Goal: Task Accomplishment & Management: Use online tool/utility

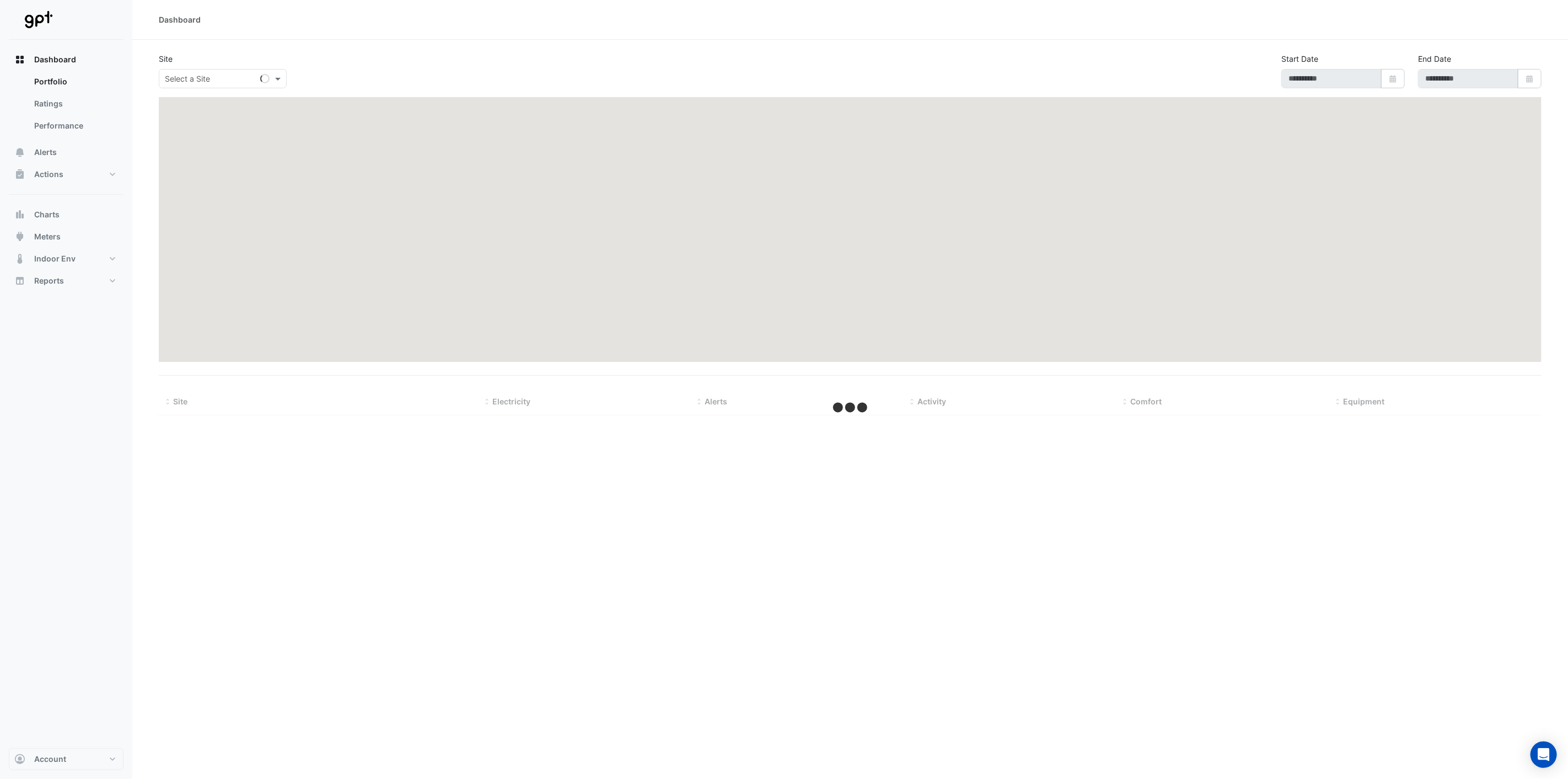
type input "**********"
select select "***"
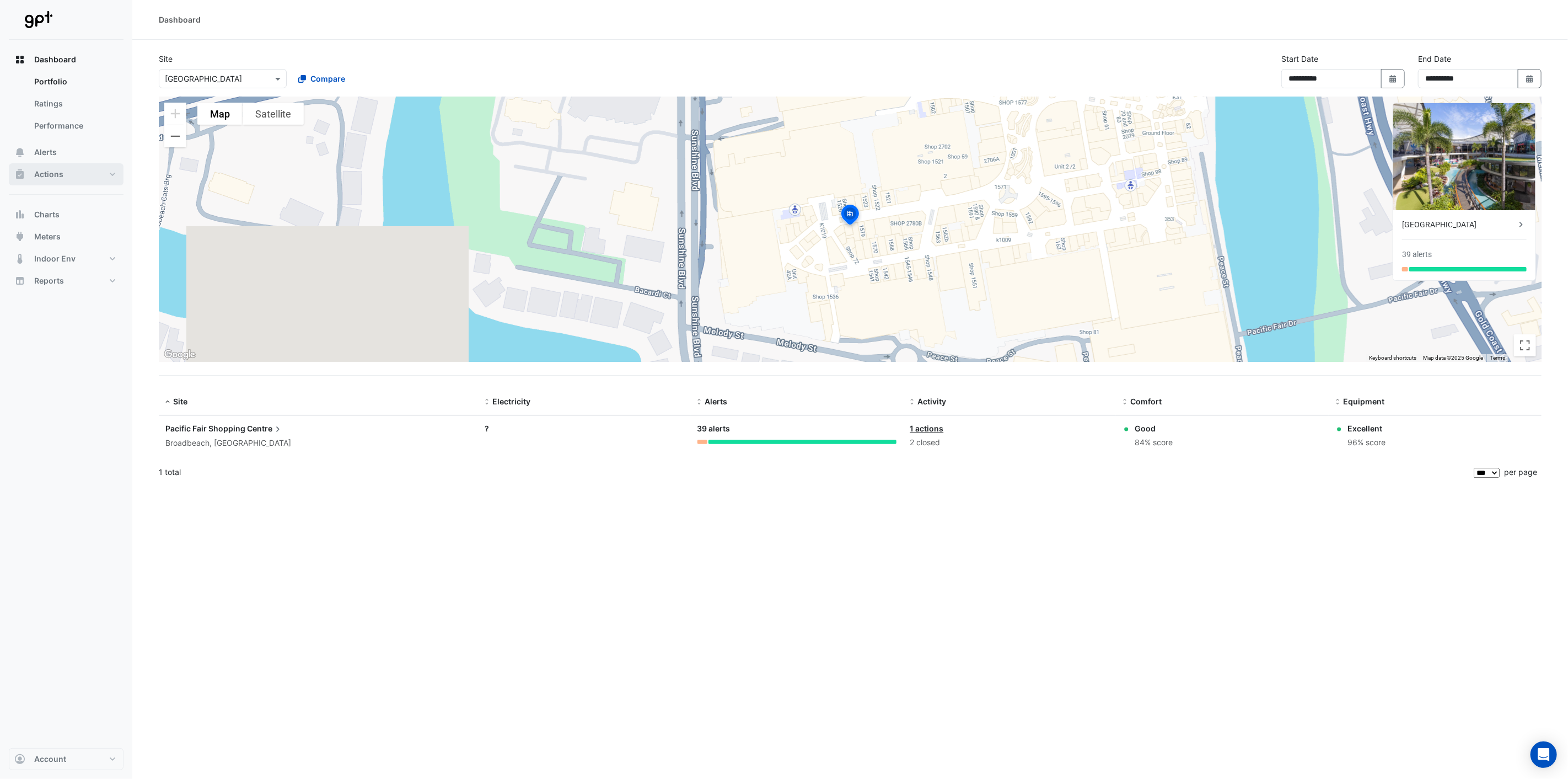
click at [109, 172] on button "Actions" at bounding box center [66, 174] width 114 height 22
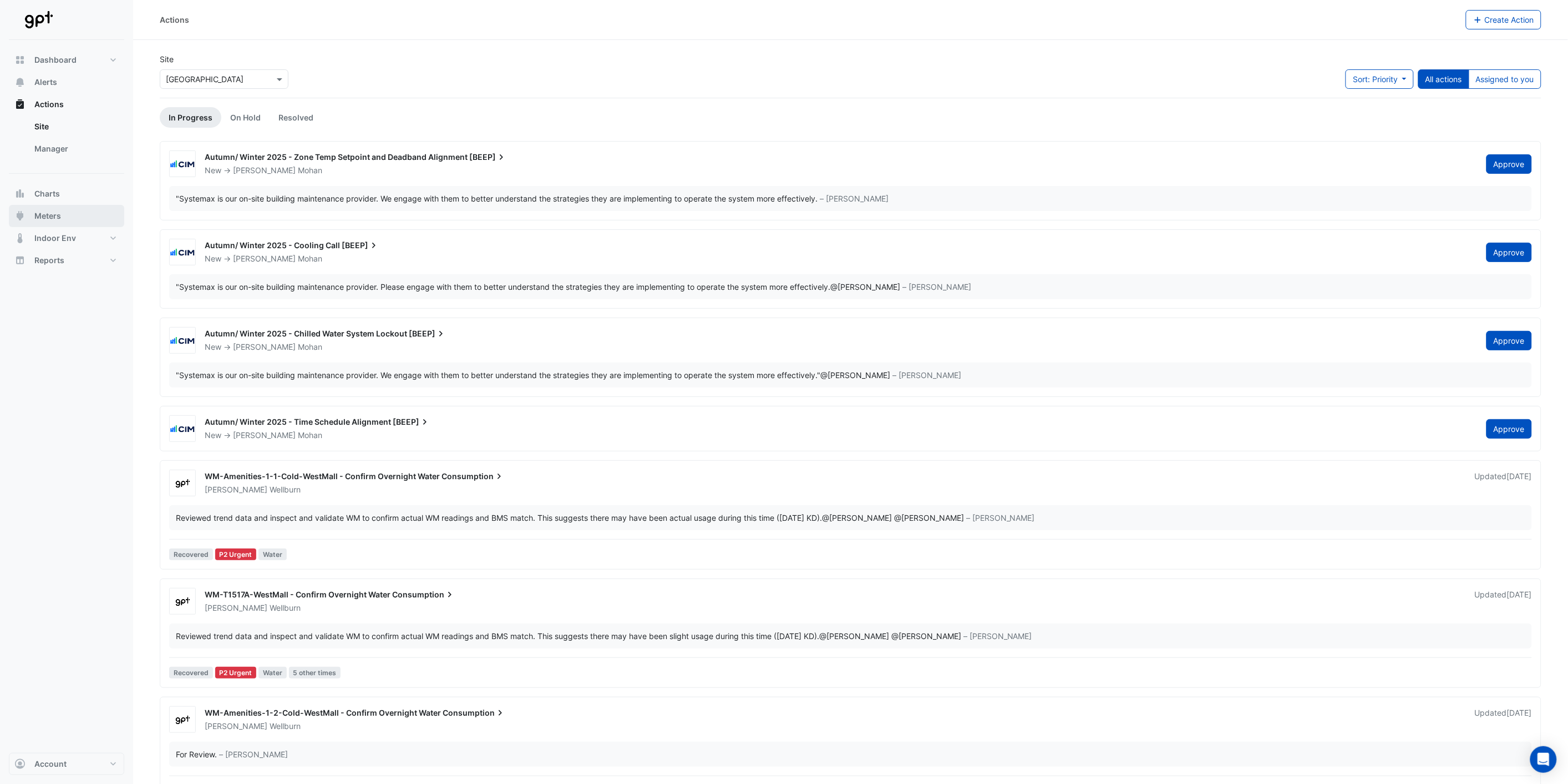
drag, startPoint x: 56, startPoint y: 212, endPoint x: 117, endPoint y: 219, distance: 61.4
click at [57, 211] on span "Meters" at bounding box center [47, 216] width 26 height 11
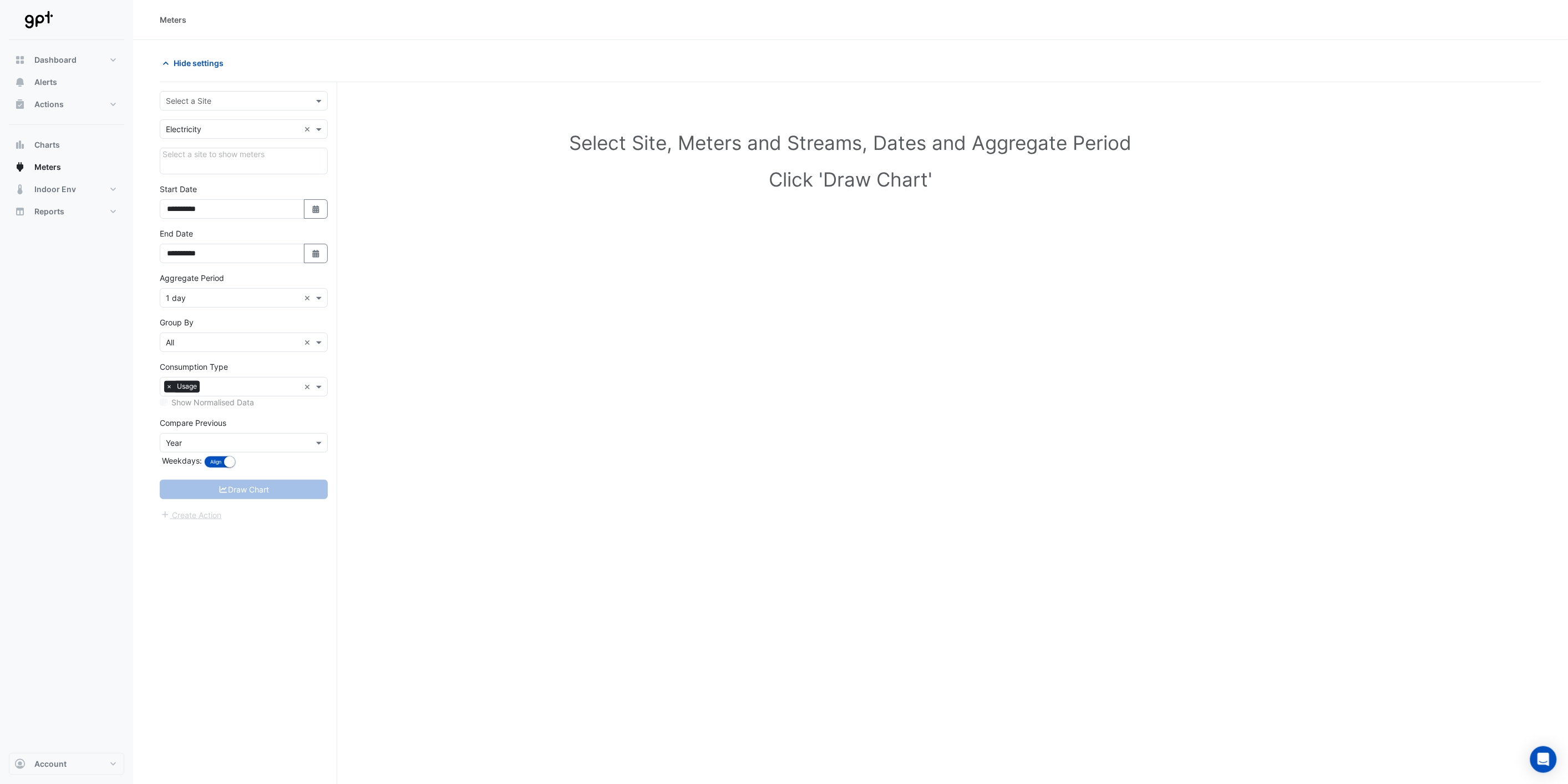
click at [209, 100] on input "text" at bounding box center [233, 101] width 134 height 11
click at [232, 232] on span "[GEOGRAPHIC_DATA]" at bounding box center [207, 237] width 77 height 9
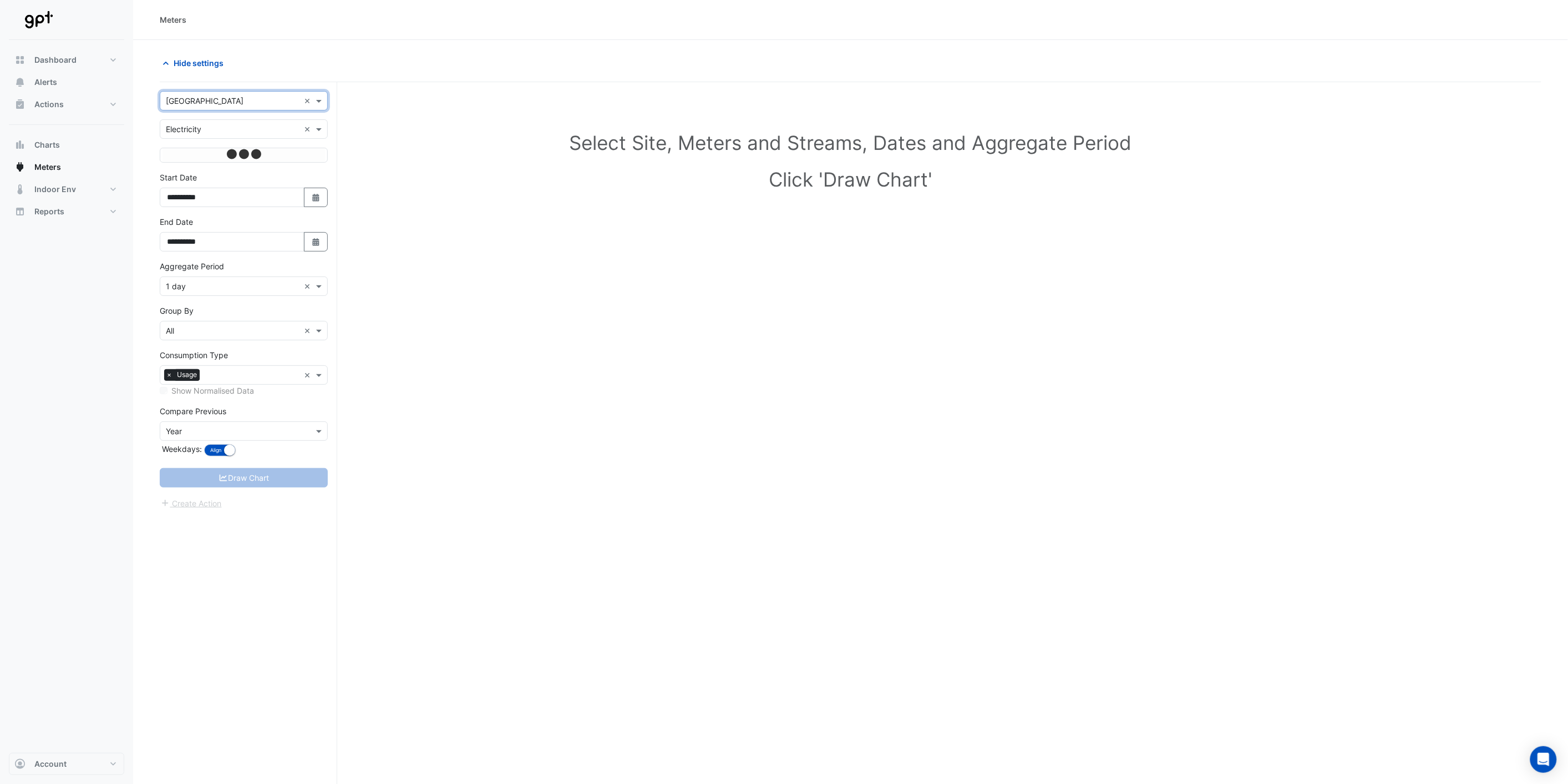
click at [281, 132] on input "text" at bounding box center [233, 129] width 134 height 11
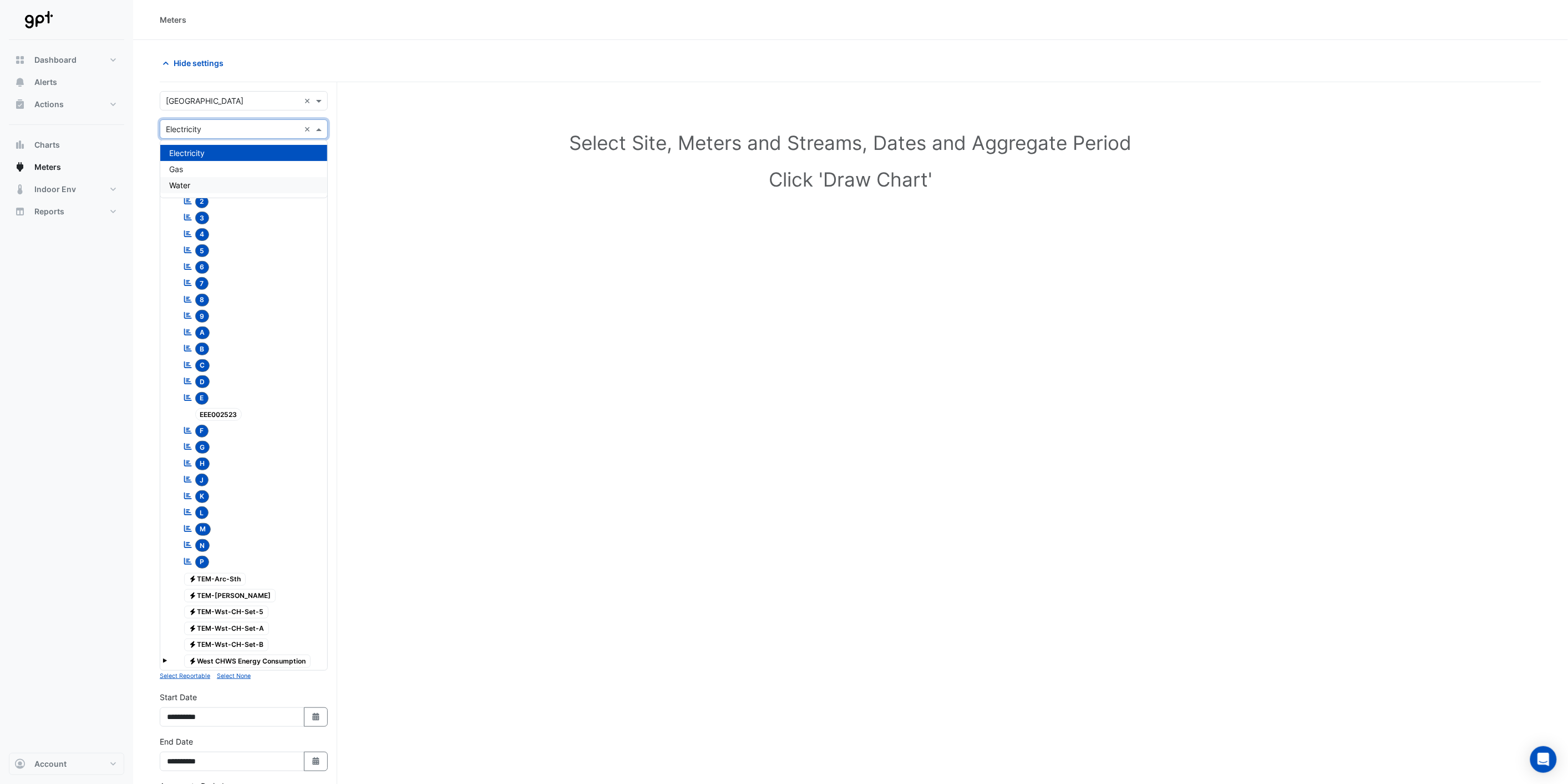
click at [234, 179] on div "Water" at bounding box center [243, 185] width 167 height 16
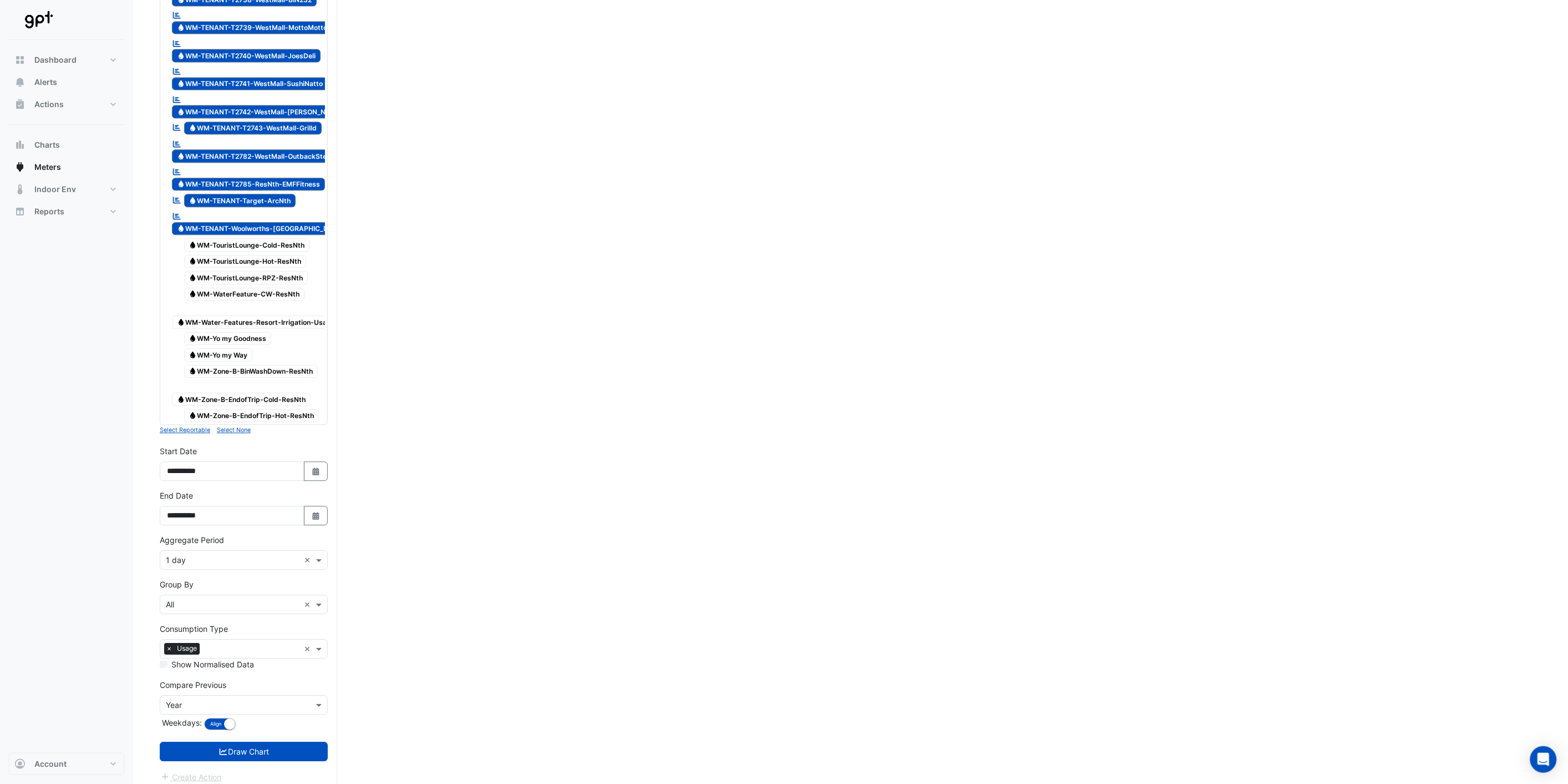
scroll to position [3288, 0]
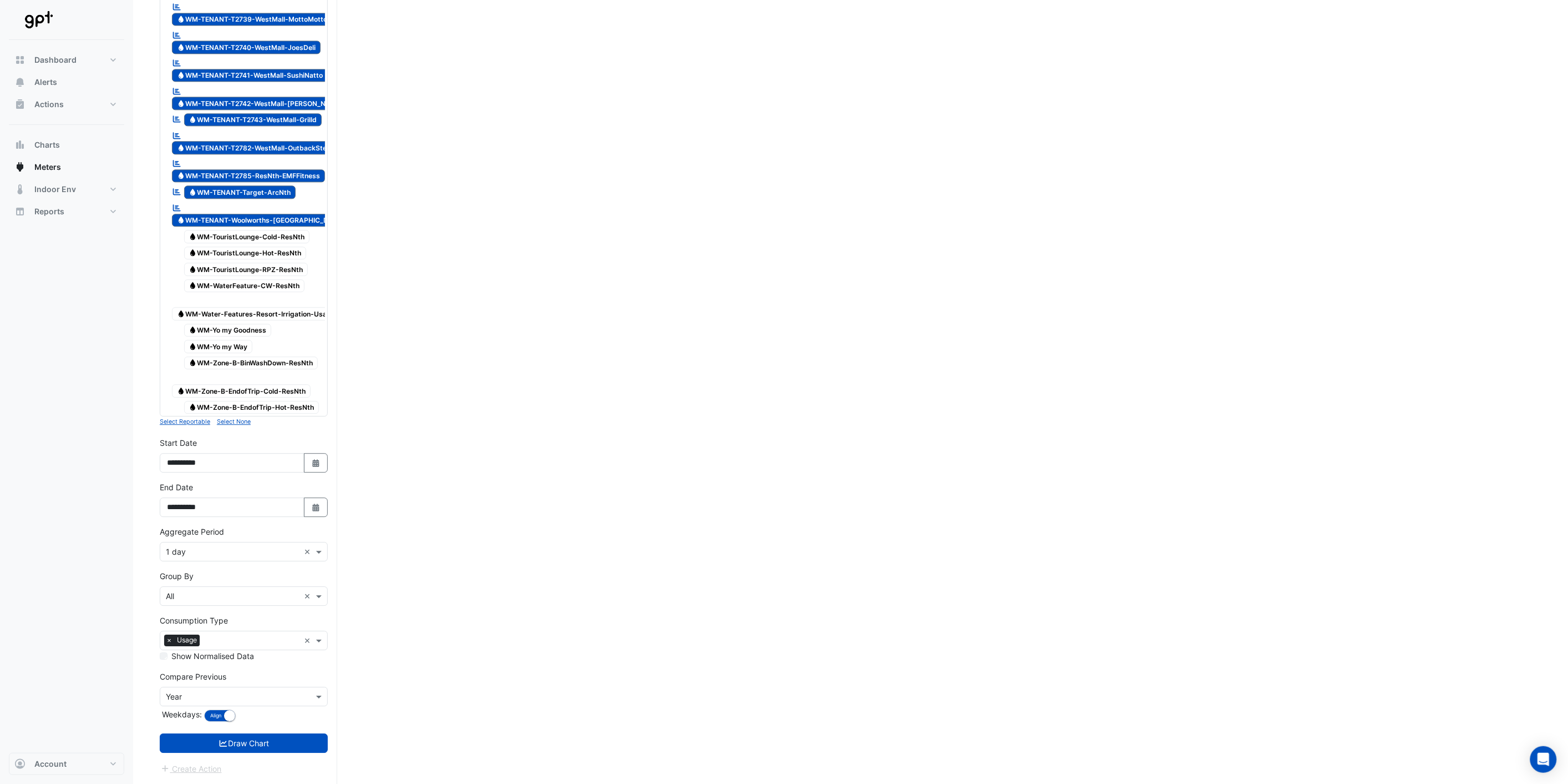
click at [234, 423] on small "Select None" at bounding box center [234, 422] width 34 height 8
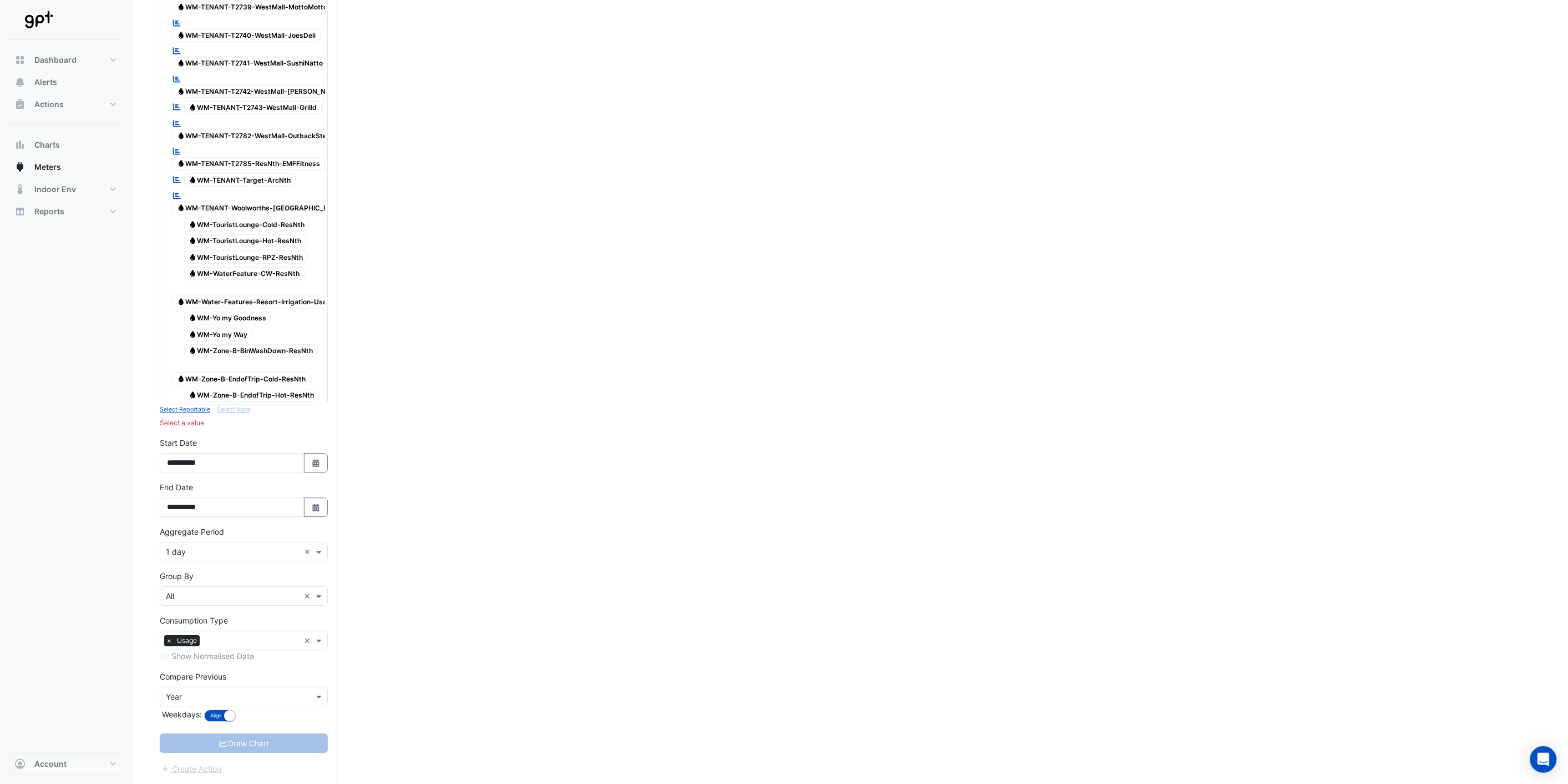
click at [319, 473] on button "Select Date" at bounding box center [316, 462] width 25 height 20
select select "*"
select select "****"
click at [178, 423] on button "Previous month" at bounding box center [178, 431] width 13 height 18
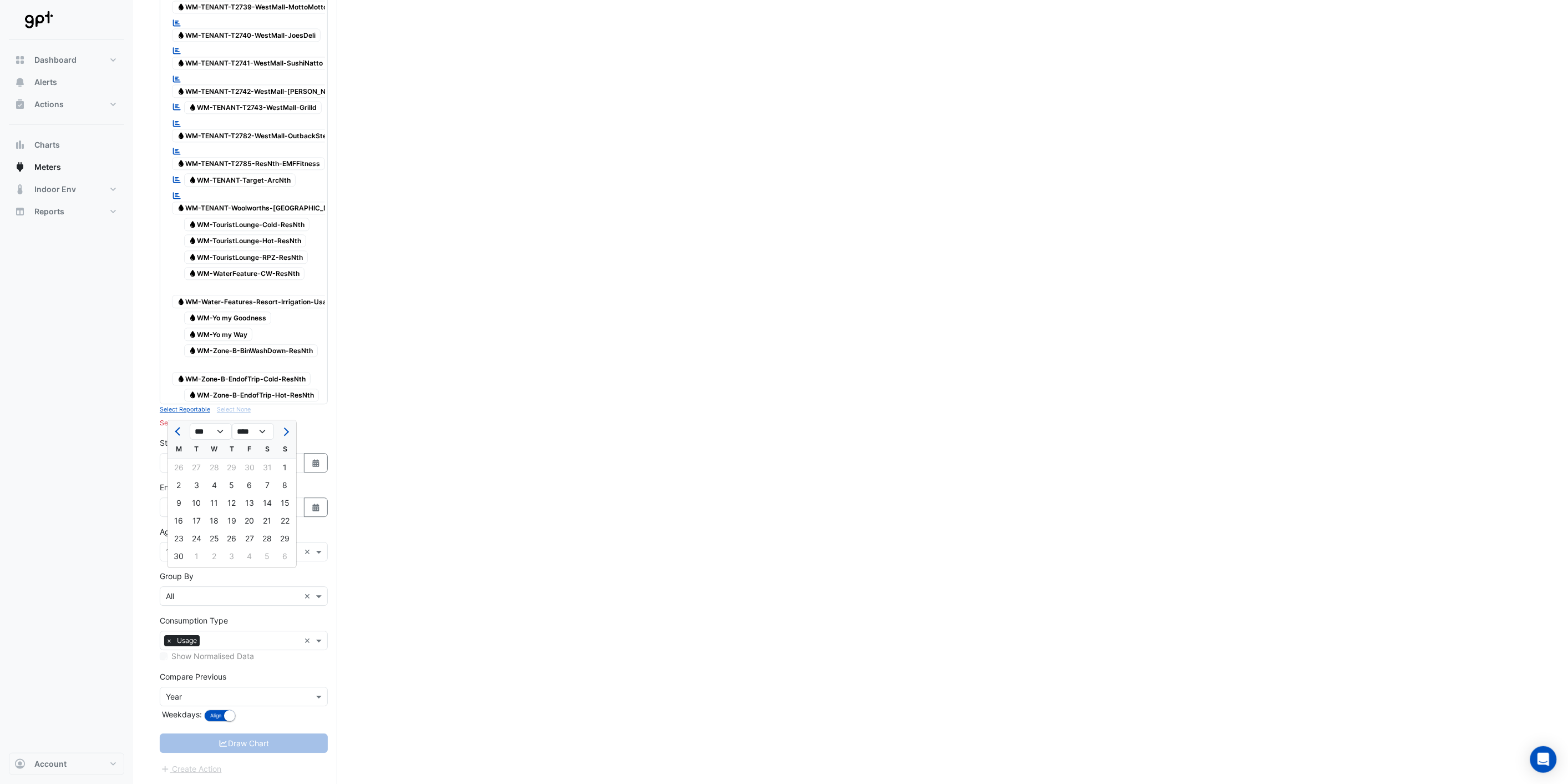
click at [178, 423] on button "Previous month" at bounding box center [178, 431] width 13 height 18
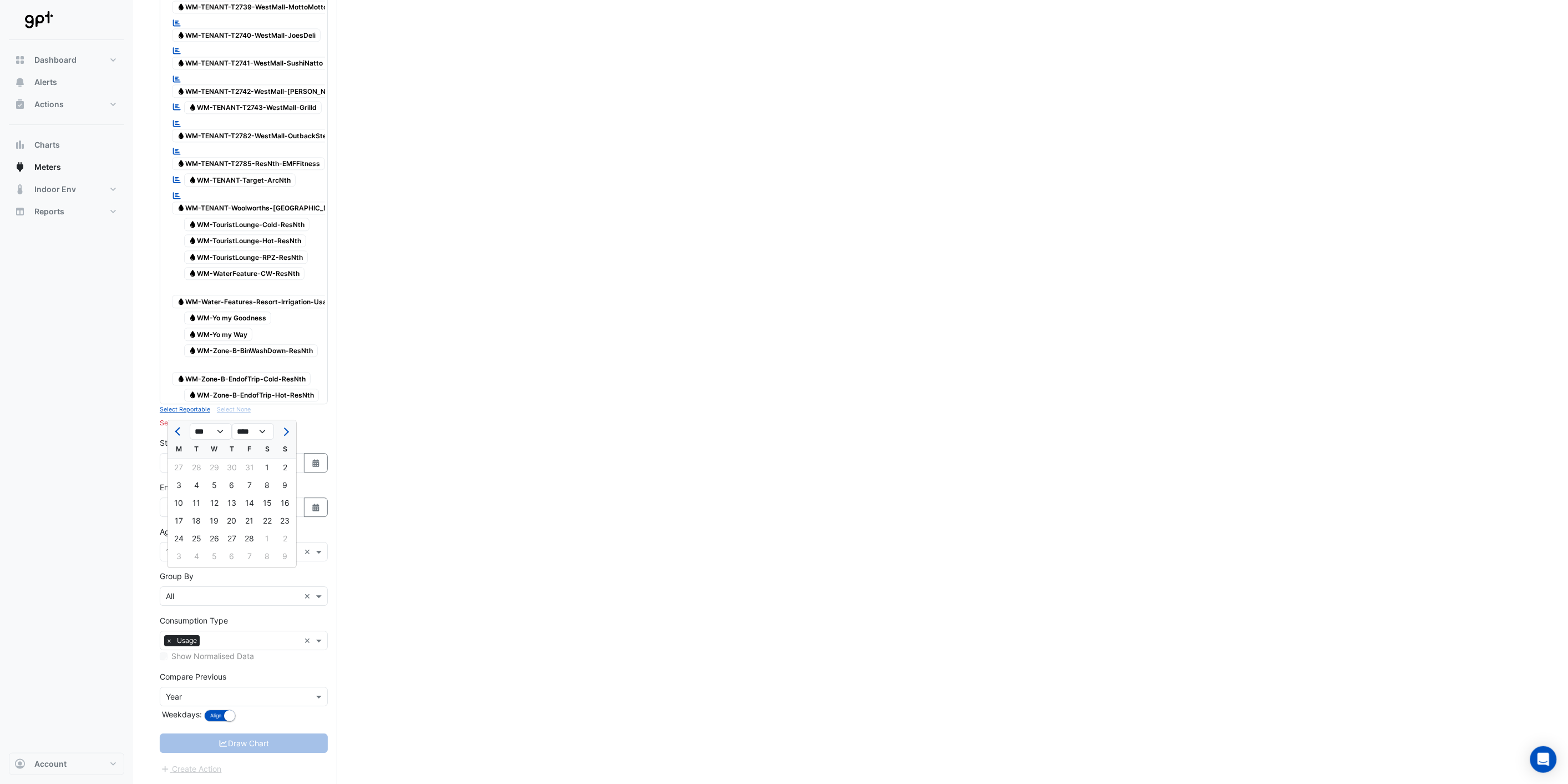
select select "*"
click at [215, 459] on div "1" at bounding box center [214, 467] width 18 height 18
type input "**********"
click at [309, 517] on button "Select Date" at bounding box center [316, 507] width 25 height 20
click at [175, 467] on button "Previous month" at bounding box center [178, 475] width 13 height 18
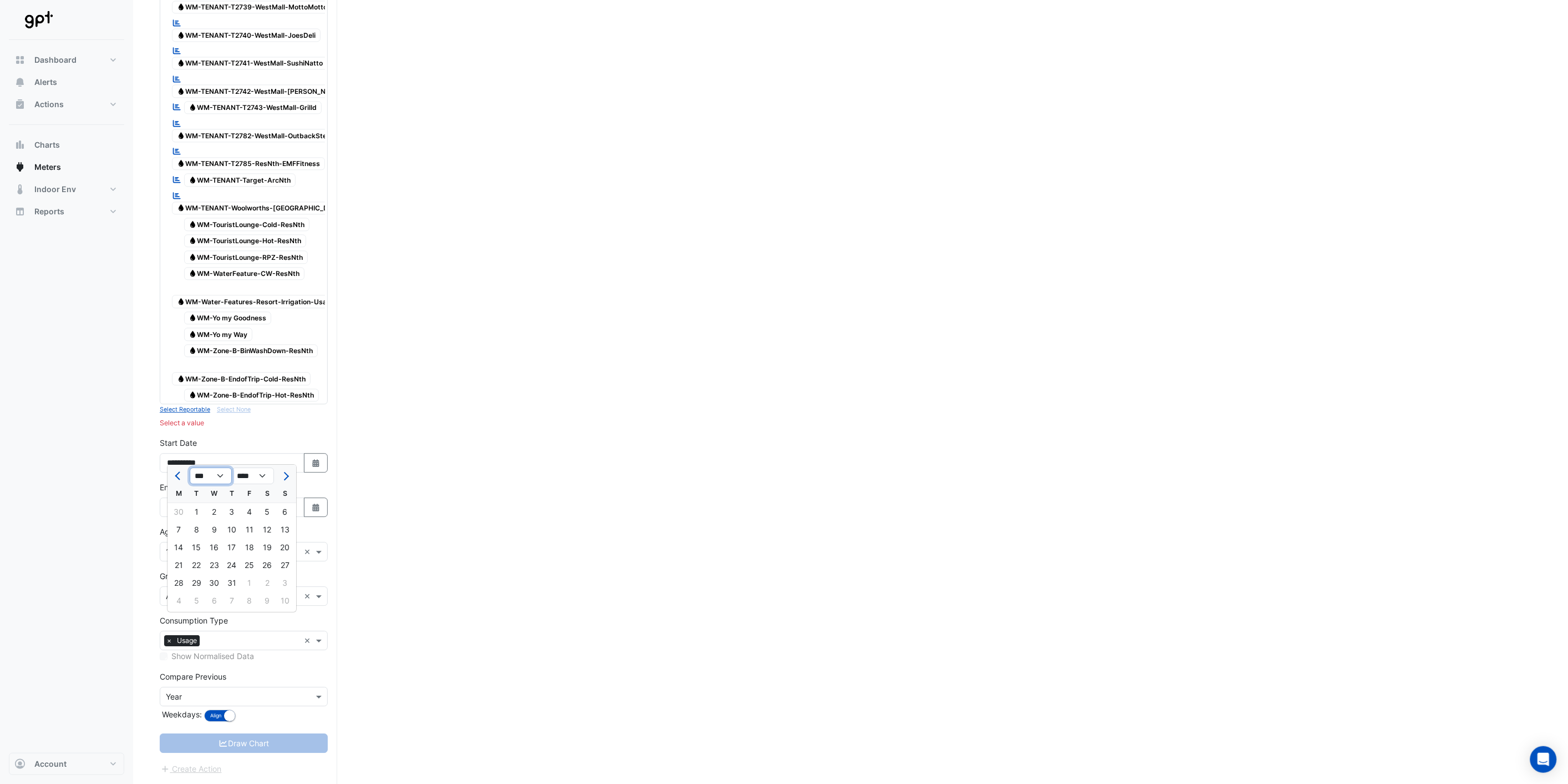
drag, startPoint x: 225, startPoint y: 369, endPoint x: 218, endPoint y: 377, distance: 10.6
click at [225, 467] on select "*** *** *** *** *** *** *** *** *** *** *** ***" at bounding box center [210, 475] width 42 height 17
select select "*"
click at [190, 467] on select "*** *** *** *** *** *** *** *** *** *** *** ***" at bounding box center [210, 475] width 42 height 17
click at [289, 574] on div "31" at bounding box center [285, 582] width 18 height 18
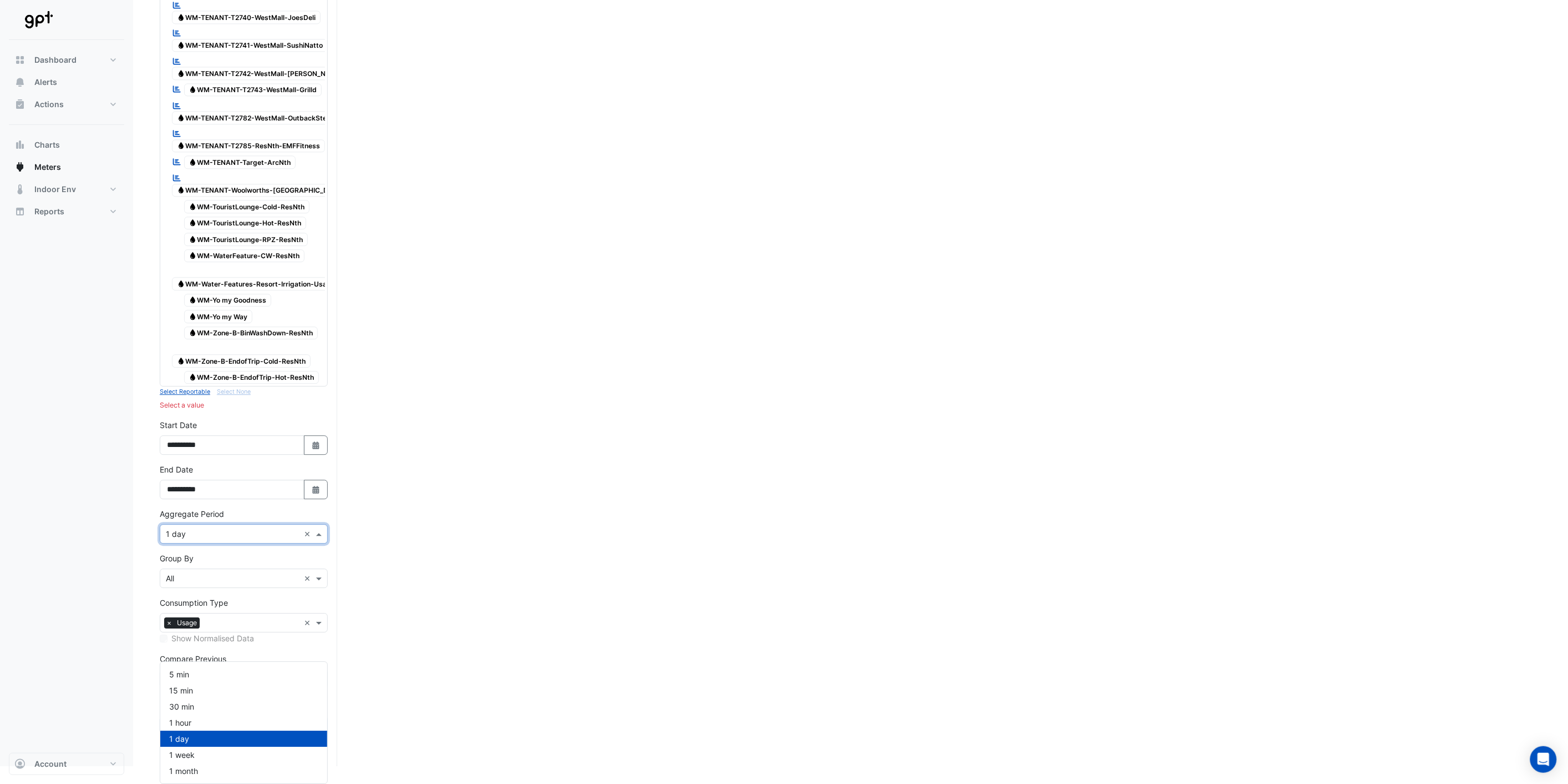
click at [252, 542] on div "Aggregate Period × 1 day ×" at bounding box center [243, 533] width 168 height 20
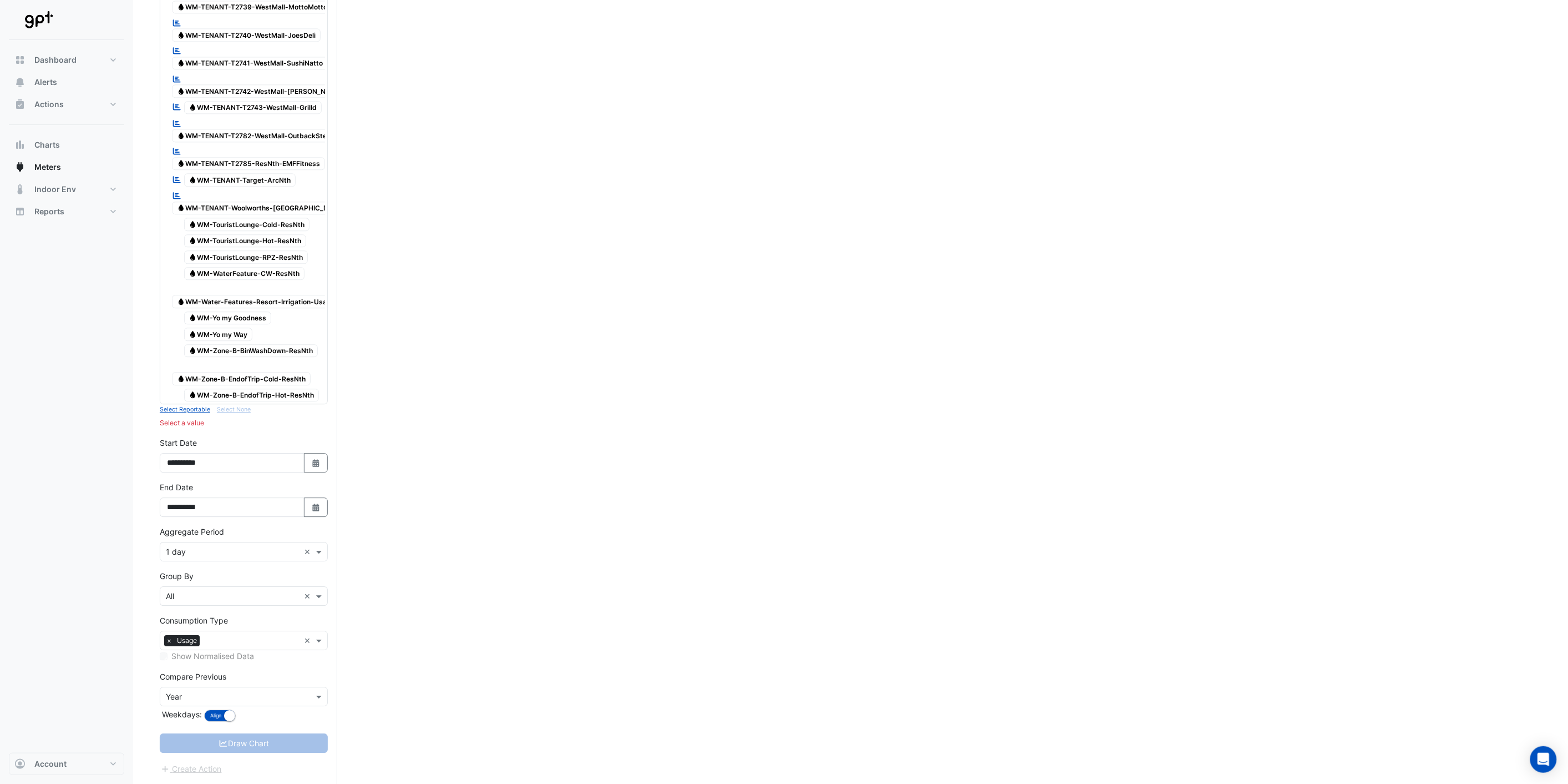
click at [247, 549] on input "text" at bounding box center [233, 552] width 134 height 11
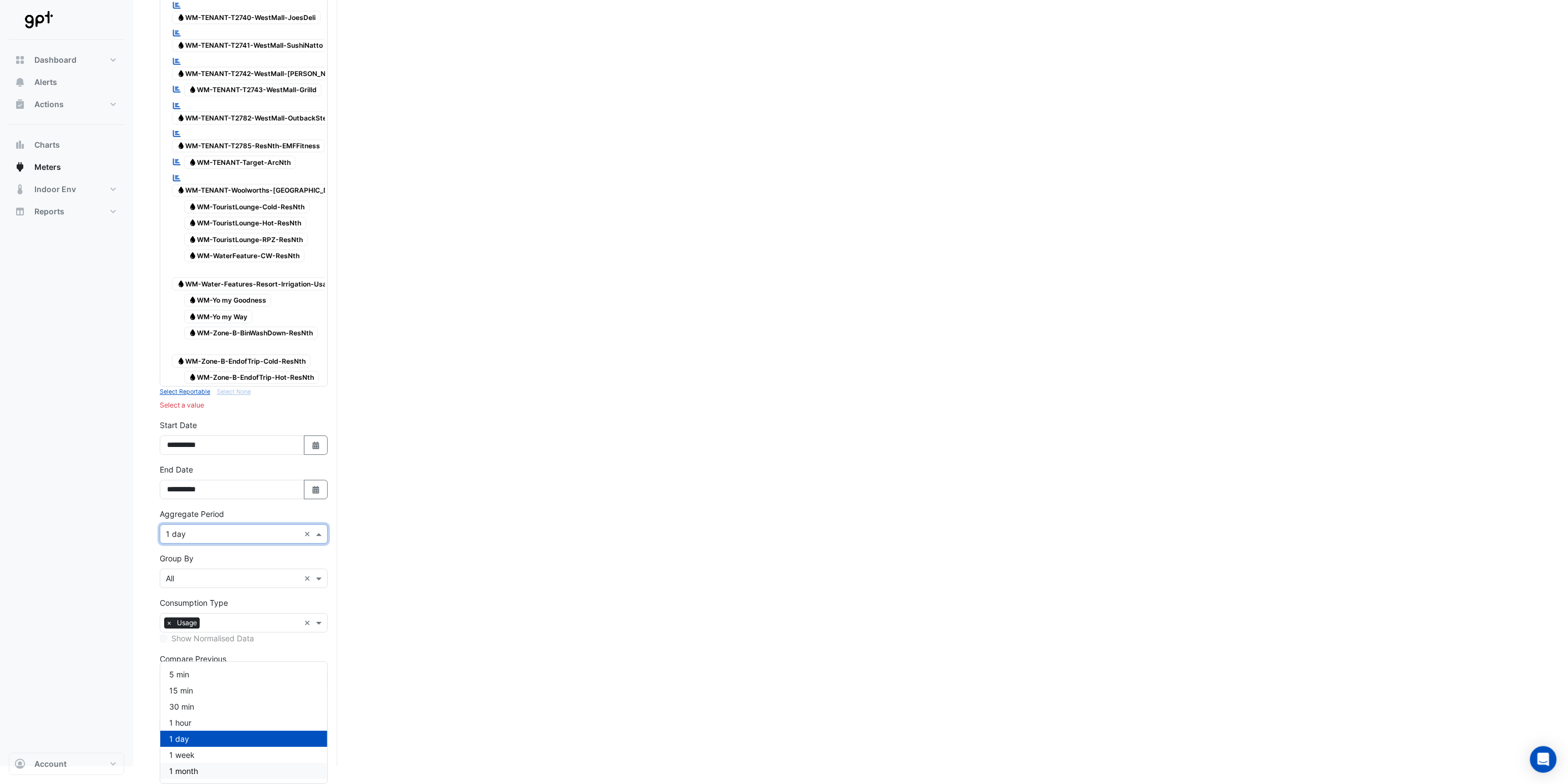
click at [199, 762] on div "1 month" at bounding box center [243, 770] width 167 height 16
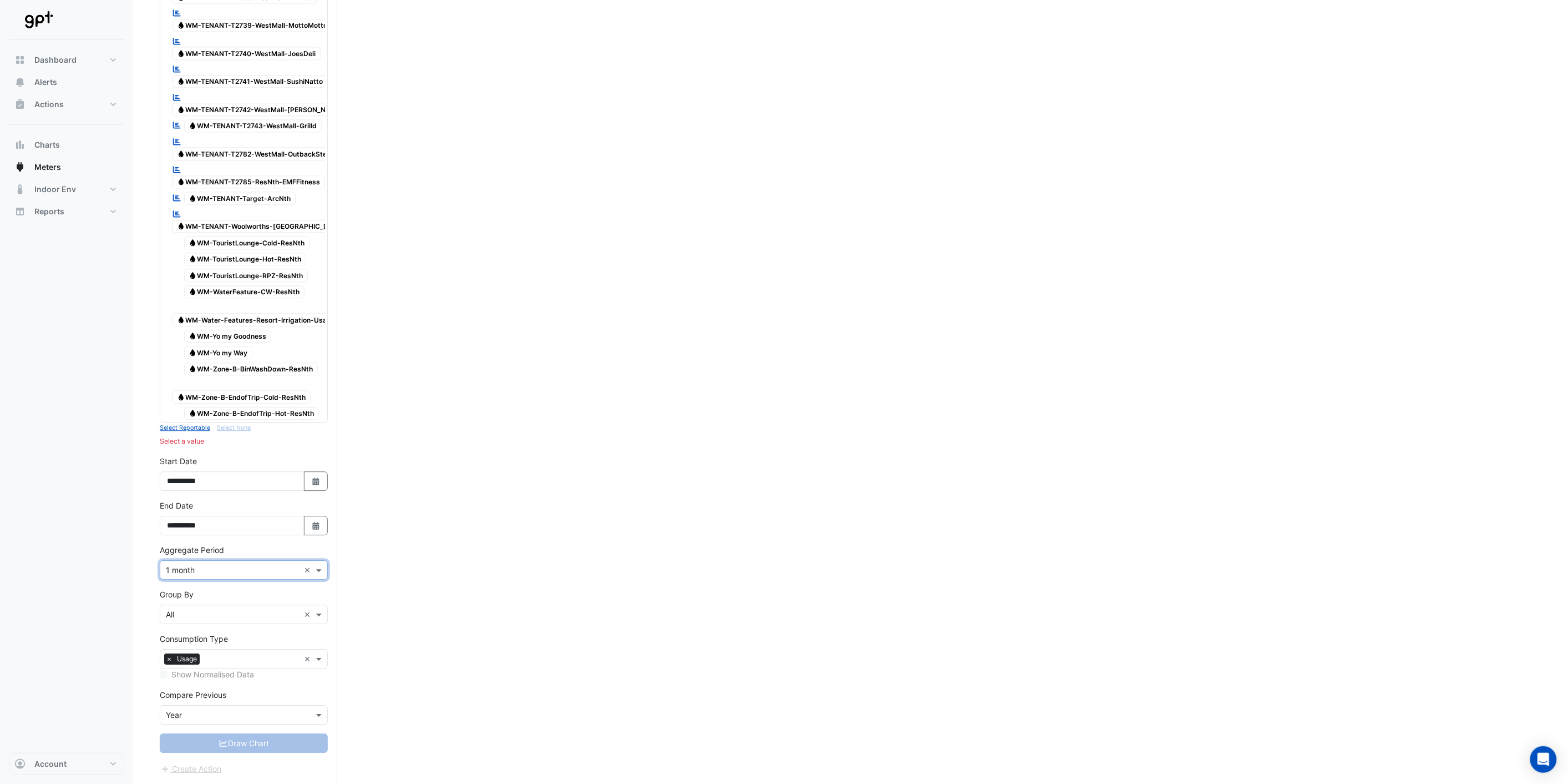
click at [313, 527] on icon "Select Date" at bounding box center [316, 525] width 10 height 8
select select "*"
drag, startPoint x: 221, startPoint y: 378, endPoint x: 219, endPoint y: 384, distance: 6.3
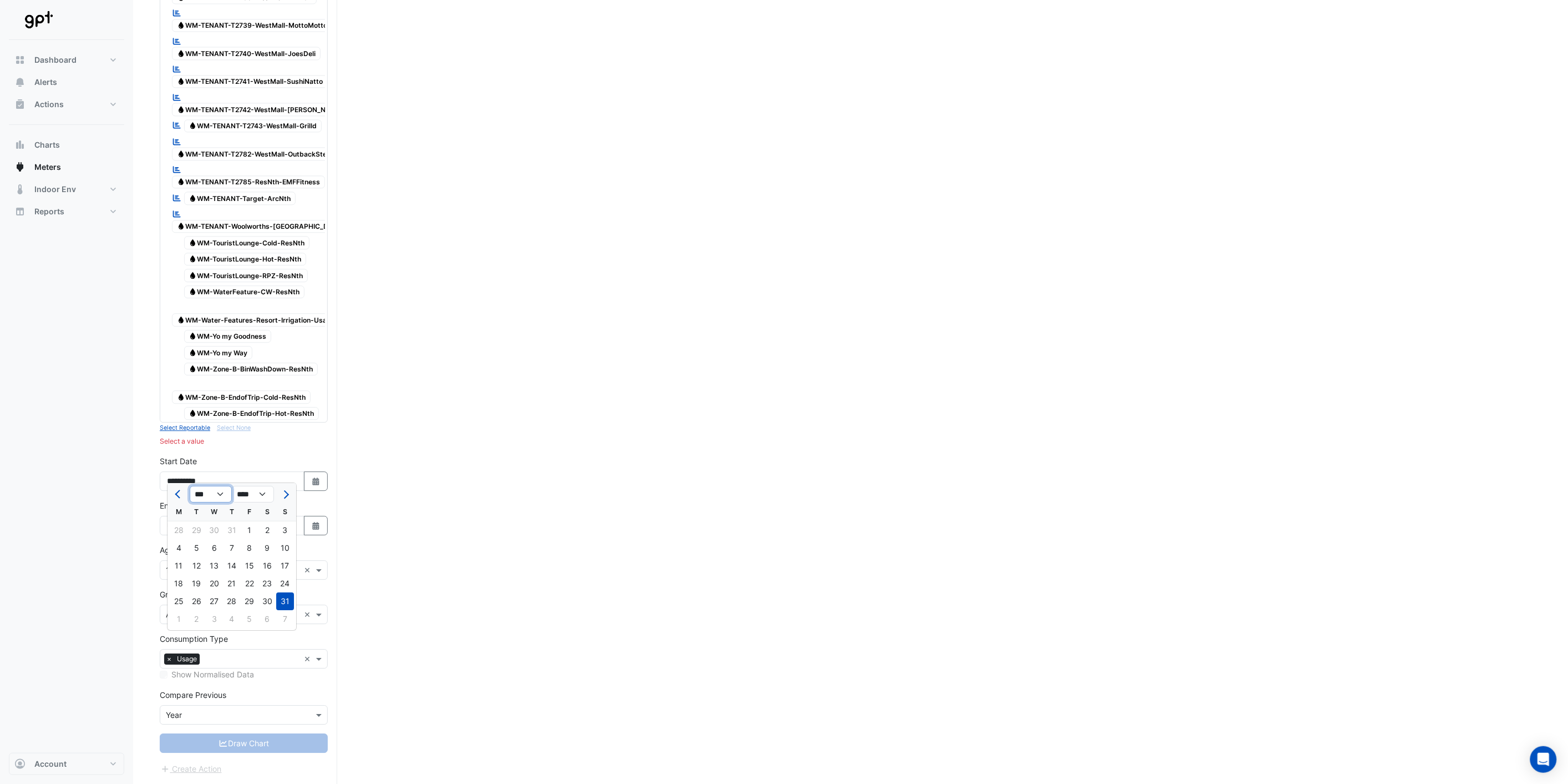
click at [221, 486] on select "*** *** *** *** *** *** *** *** *** *** *** ***" at bounding box center [210, 494] width 42 height 17
click at [318, 613] on span at bounding box center [320, 614] width 14 height 11
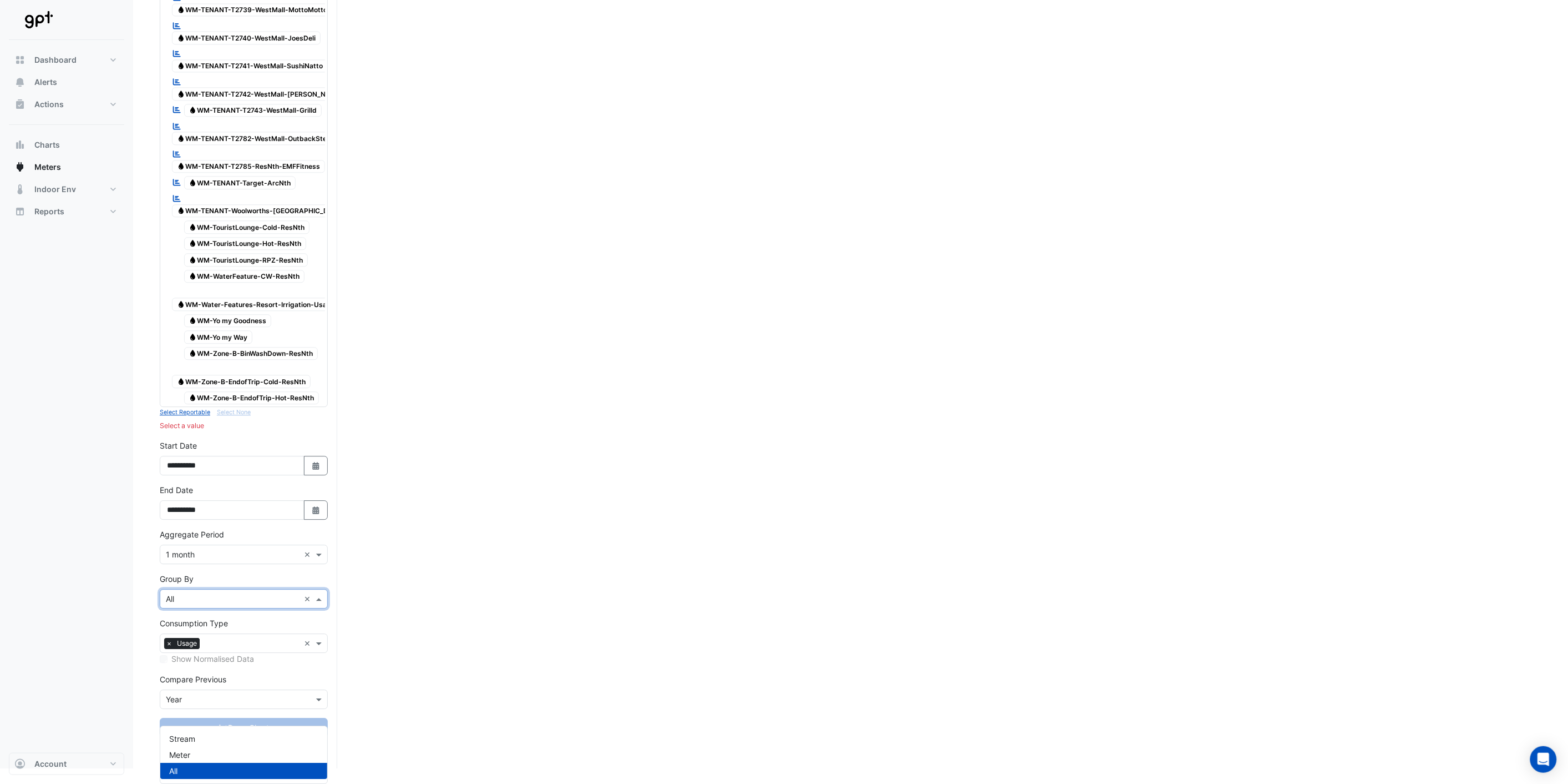
drag, startPoint x: 437, startPoint y: 580, endPoint x: 341, endPoint y: 570, distance: 96.5
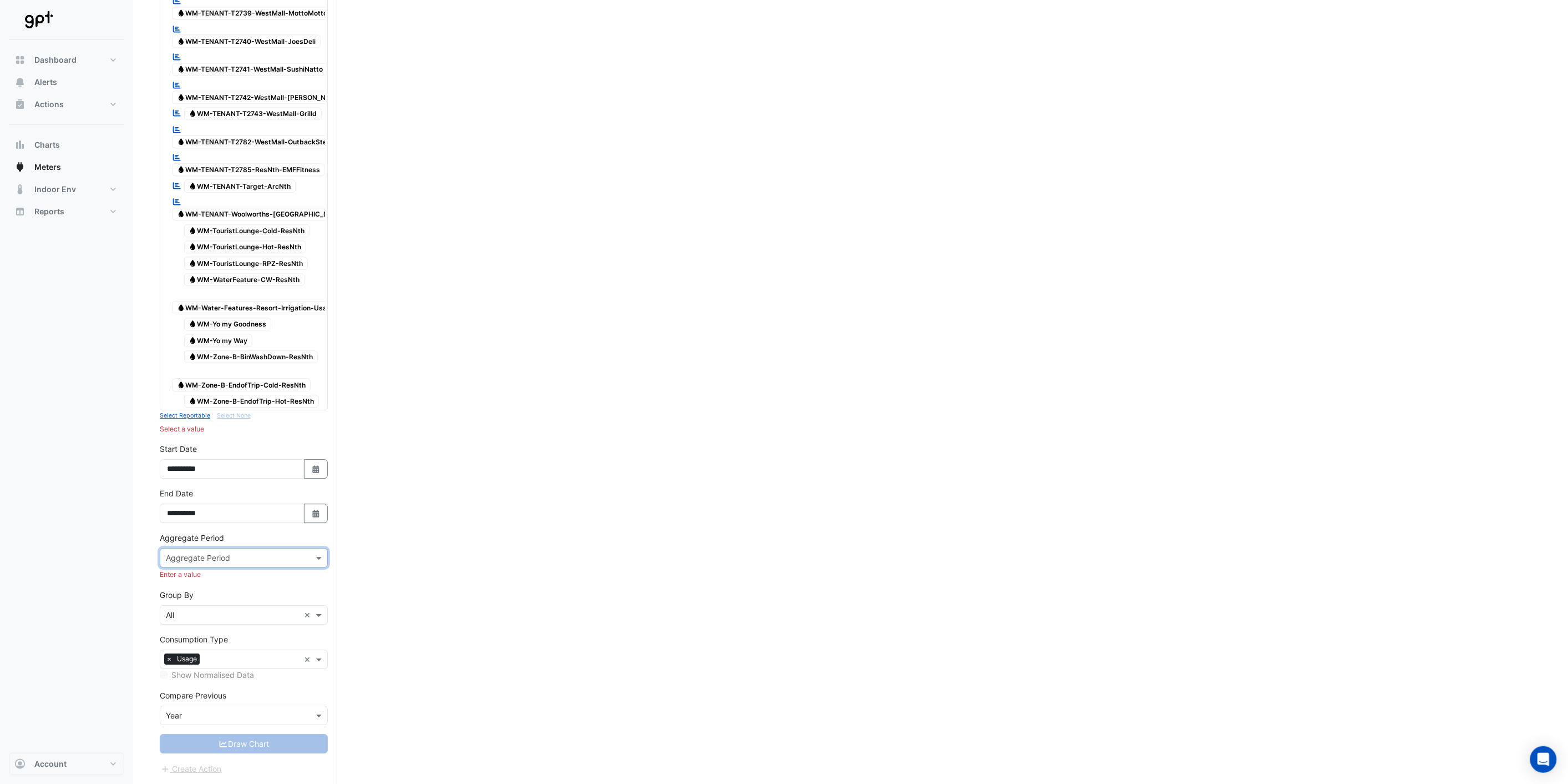
click at [313, 563] on span at bounding box center [320, 558] width 14 height 11
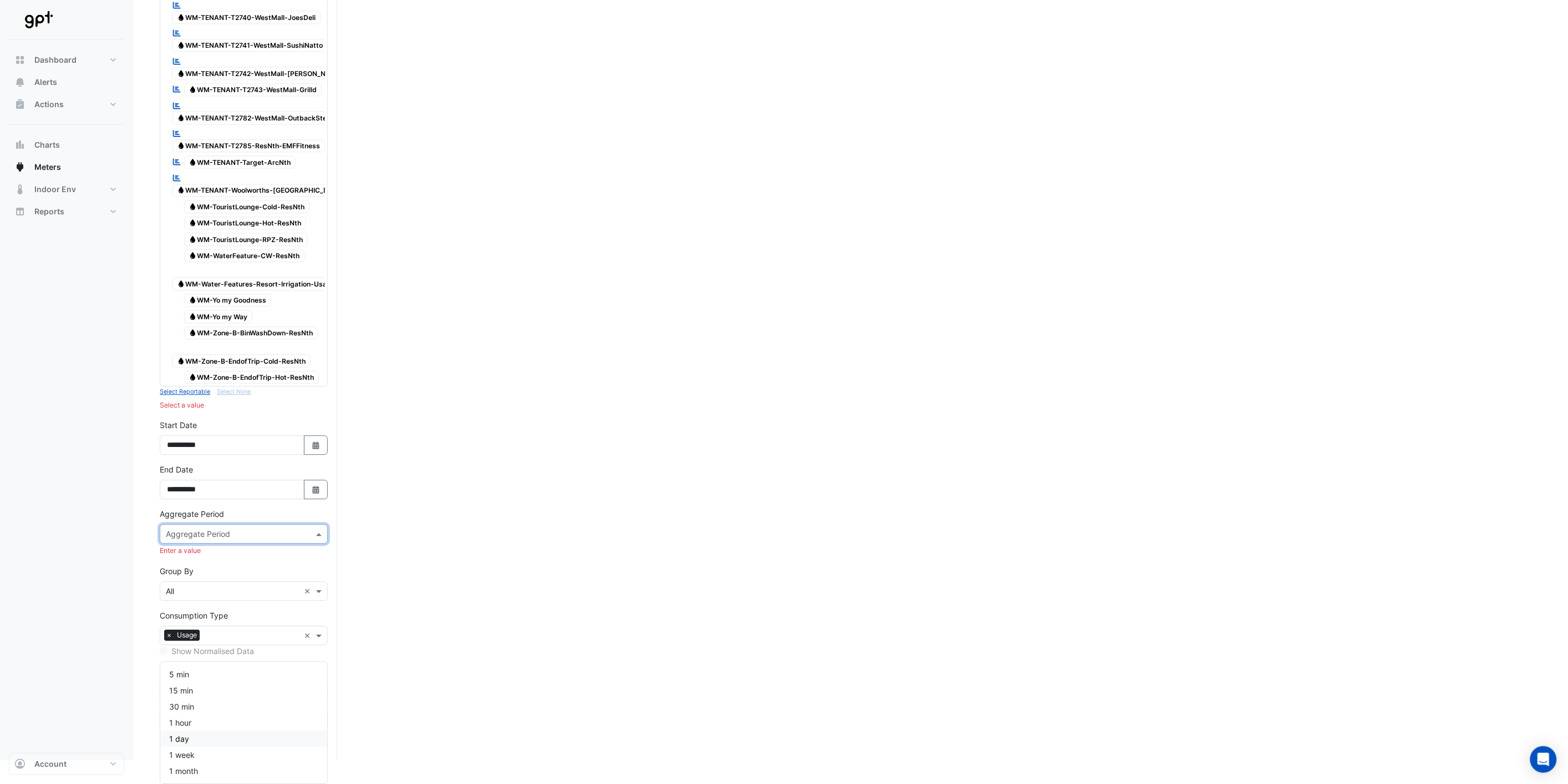
click at [213, 730] on div "1 day" at bounding box center [243, 738] width 167 height 16
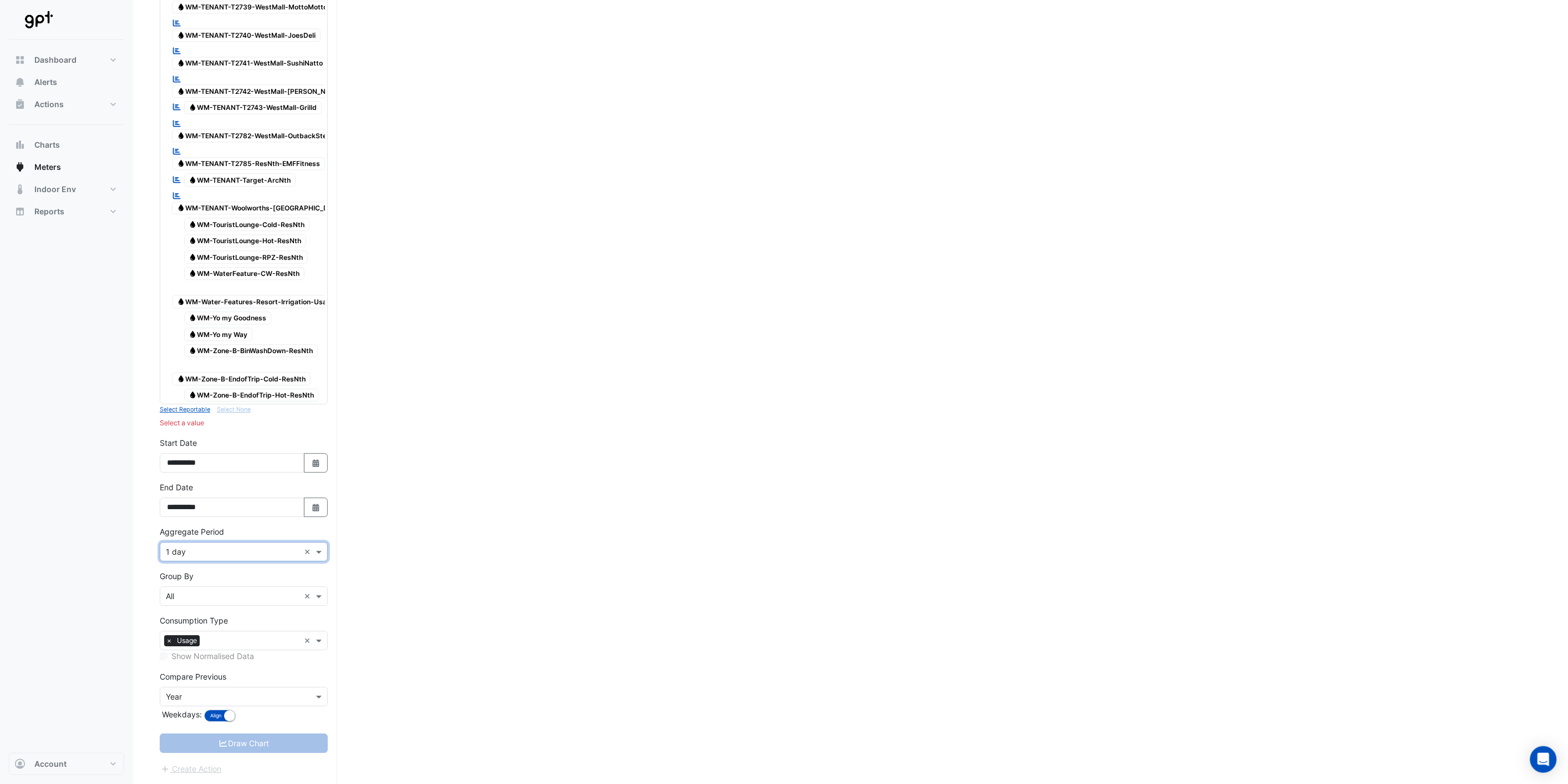
click at [258, 558] on input "text" at bounding box center [233, 552] width 134 height 11
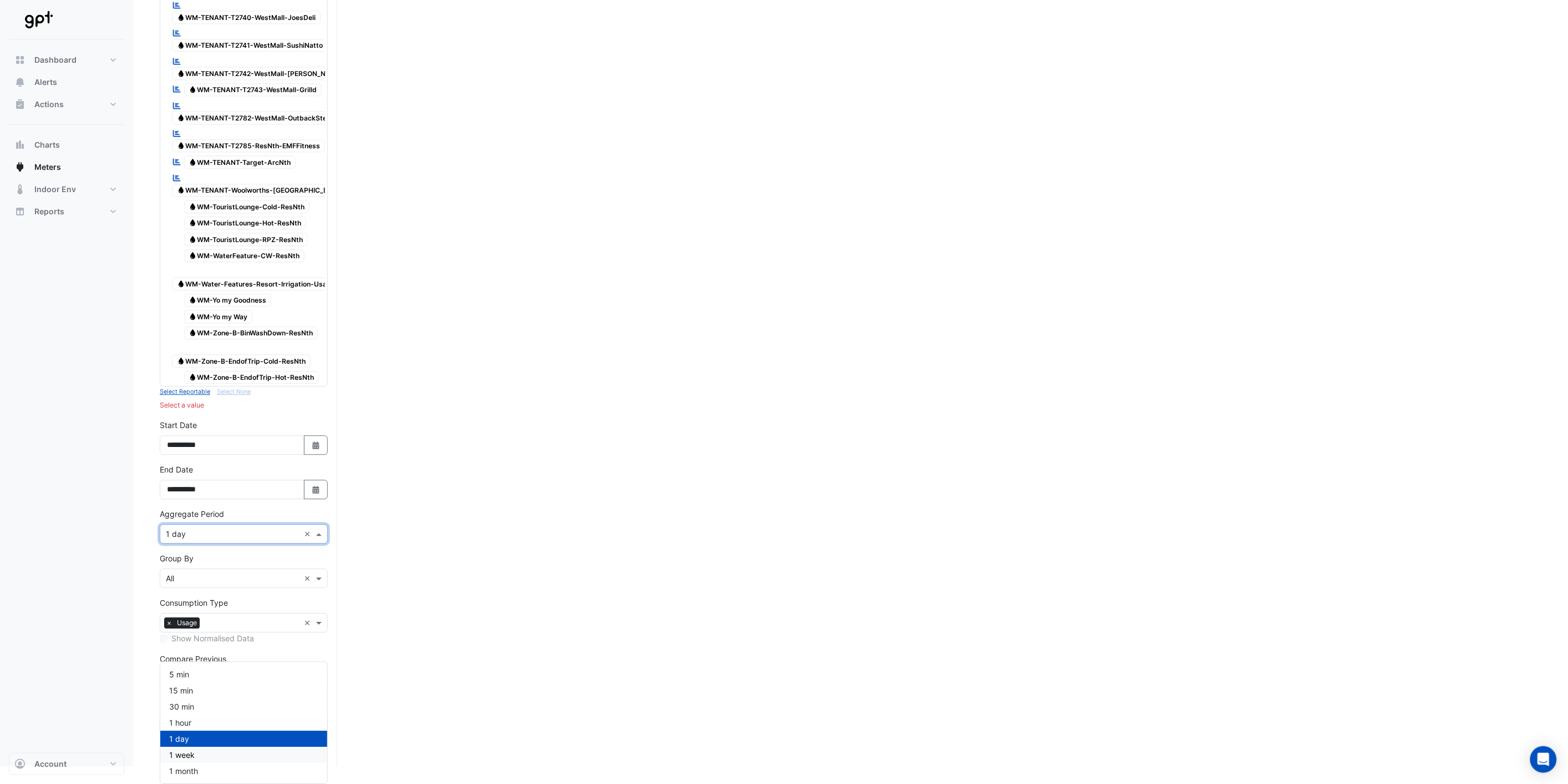
click at [219, 746] on div "1 week" at bounding box center [243, 754] width 167 height 16
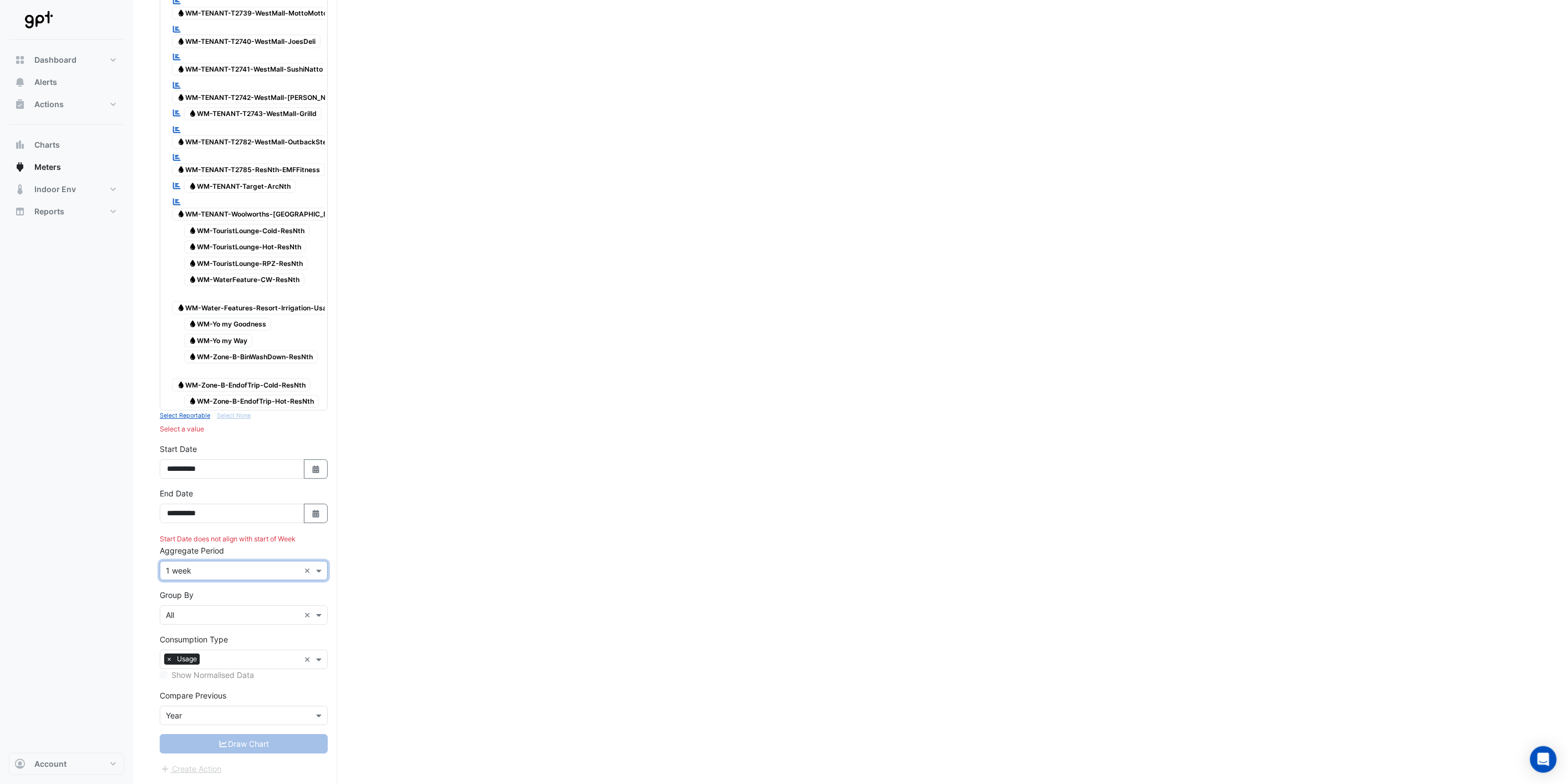
click at [312, 520] on button "Select Date" at bounding box center [316, 513] width 25 height 20
select select "*"
drag, startPoint x: 490, startPoint y: 494, endPoint x: 476, endPoint y: 495, distance: 14.0
click at [325, 478] on button "Select Date" at bounding box center [316, 469] width 25 height 20
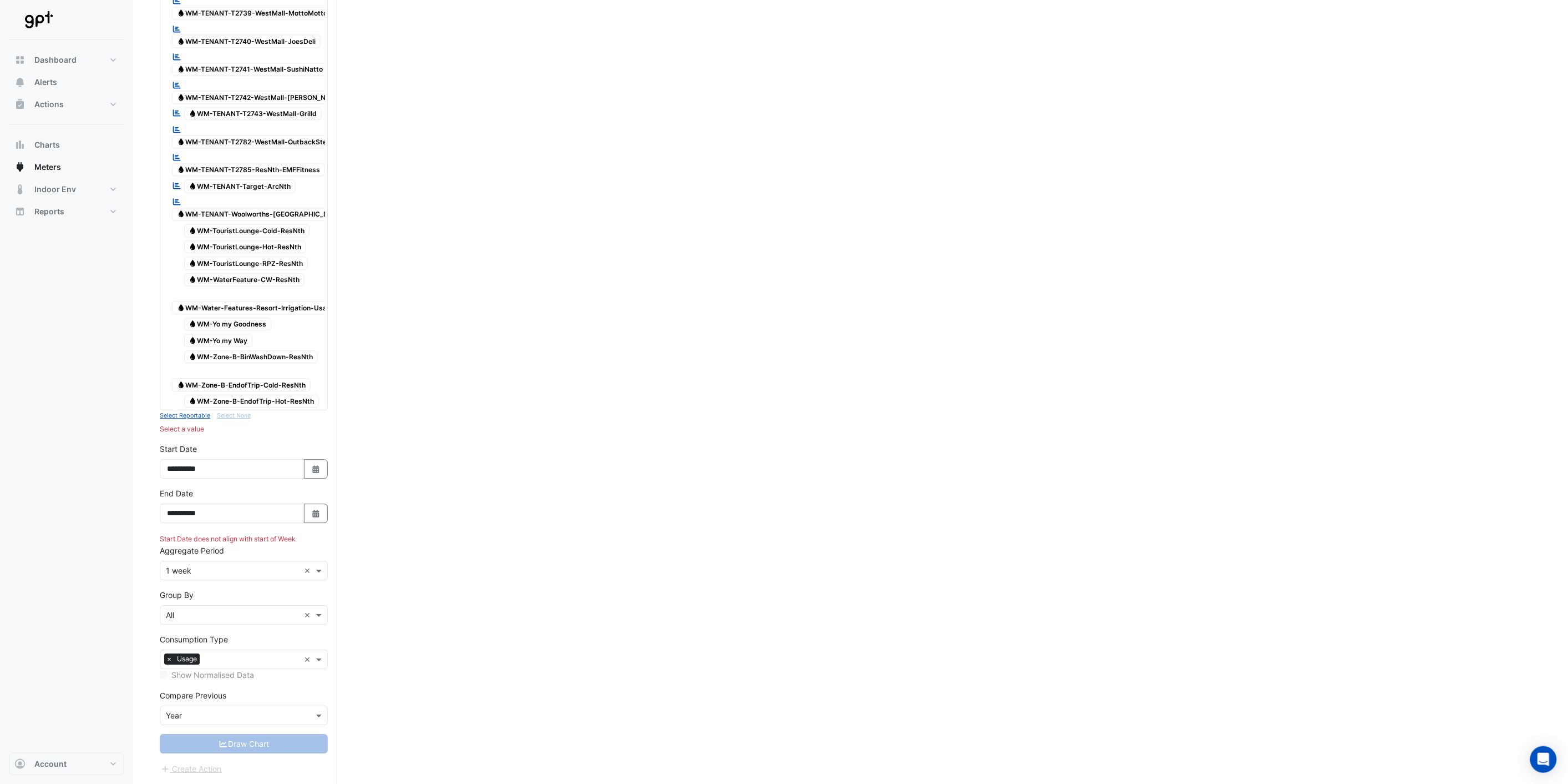
select select "****"
click at [178, 464] on div "30" at bounding box center [178, 473] width 18 height 18
type input "**********"
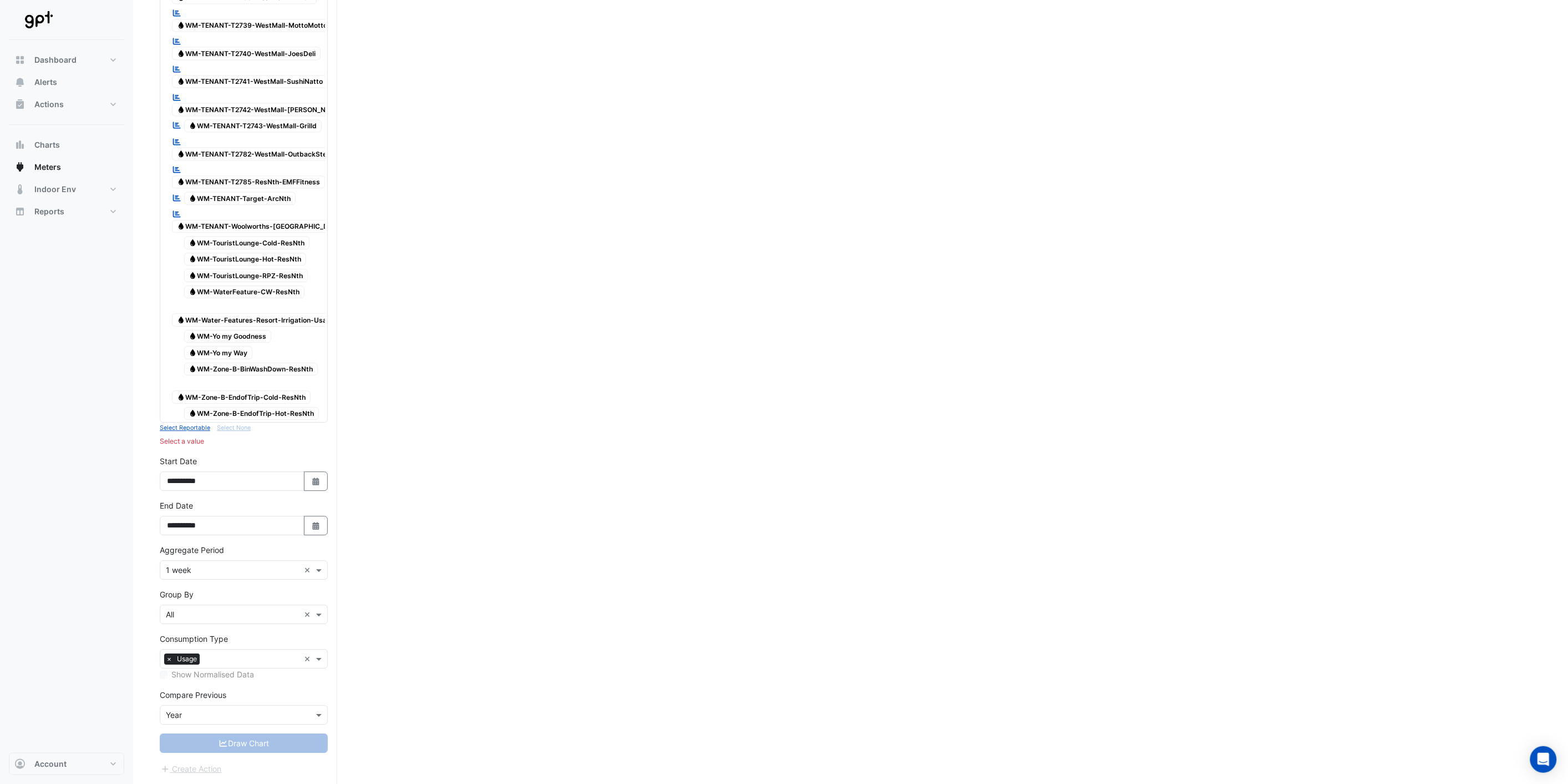
click at [251, 749] on div "Draw Chart" at bounding box center [243, 742] width 168 height 20
click at [244, 566] on input "text" at bounding box center [233, 570] width 134 height 11
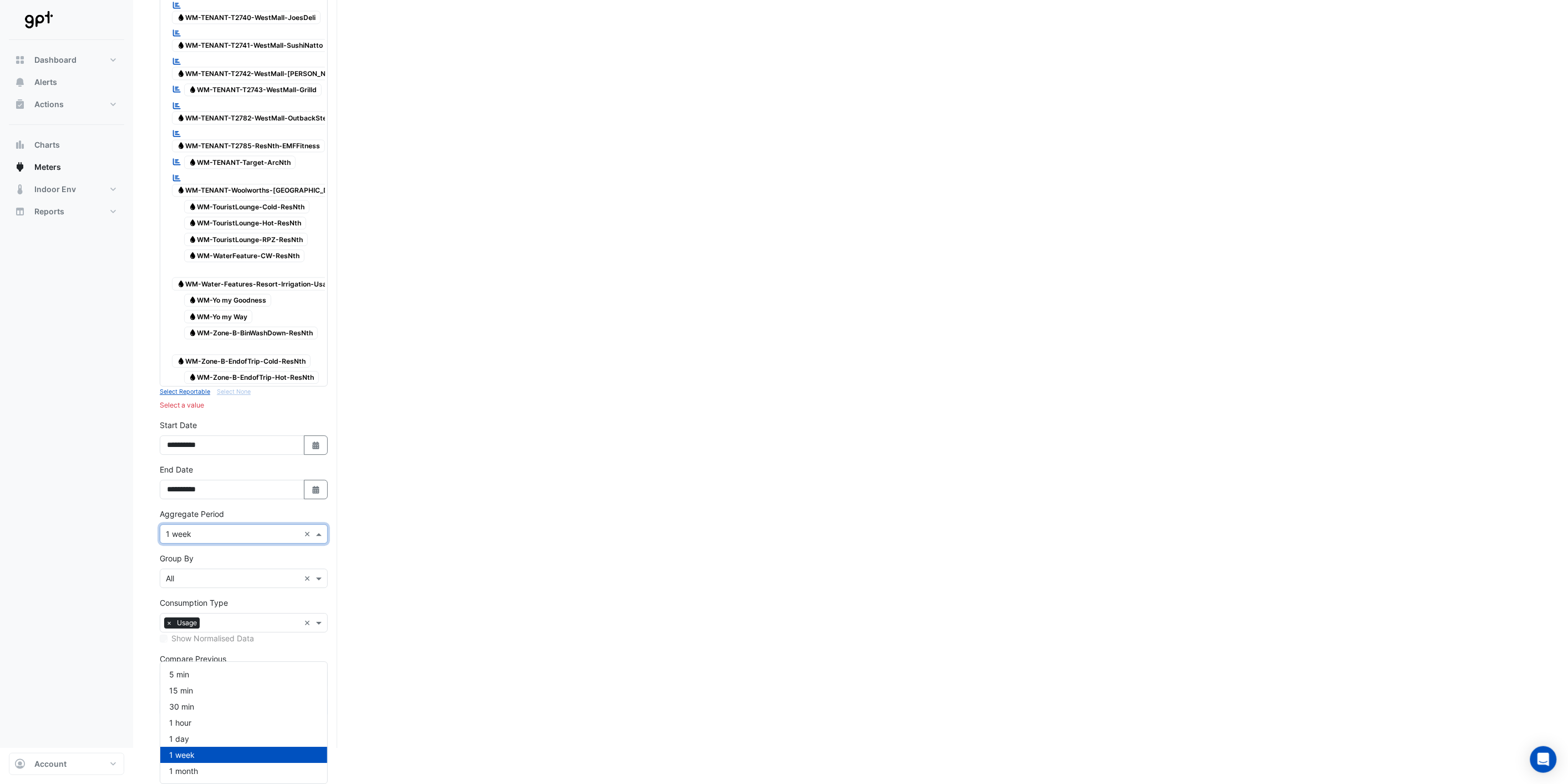
click at [211, 746] on div "1 week" at bounding box center [243, 754] width 167 height 16
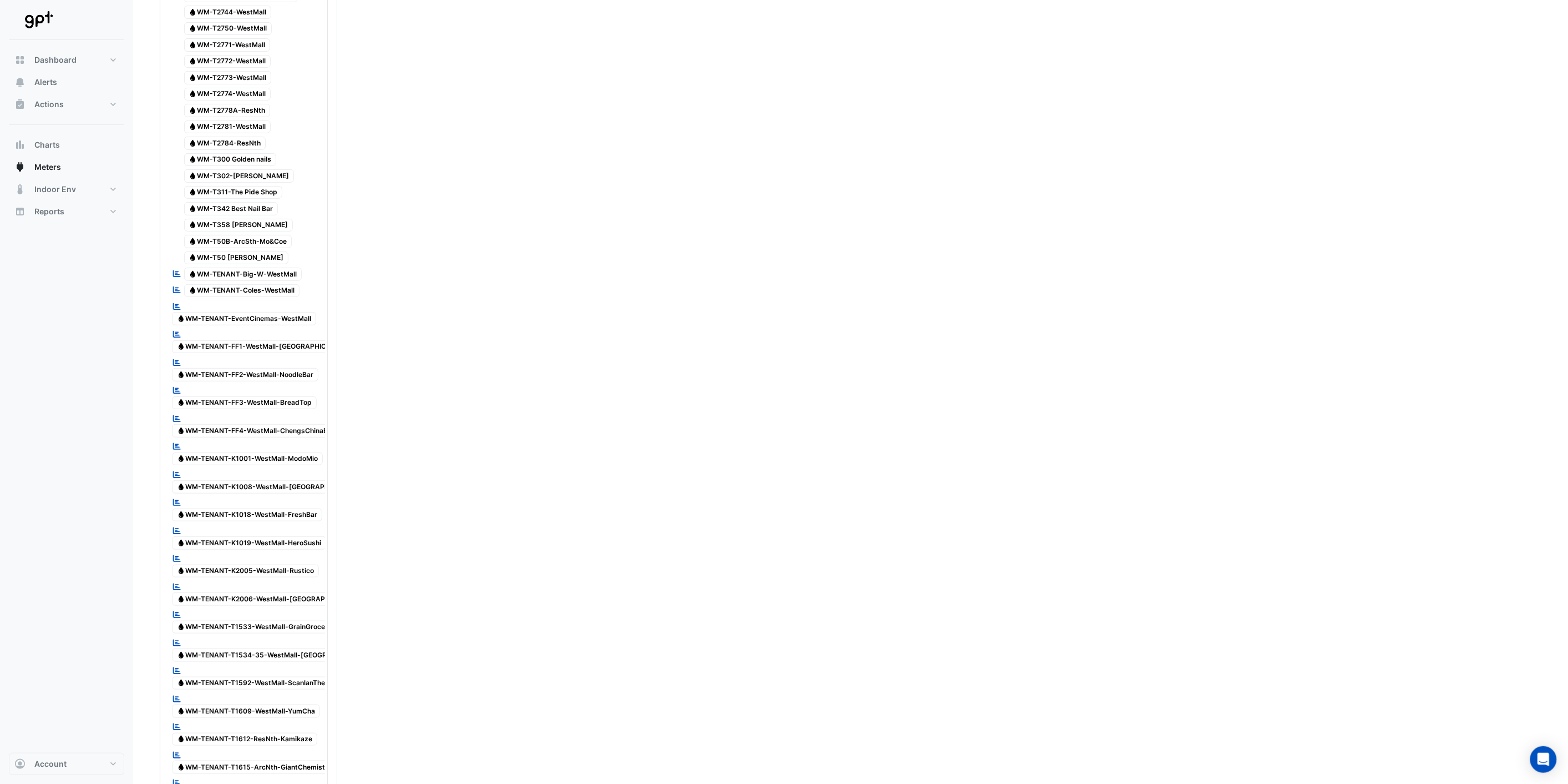
click at [204, 325] on span "Water WM-TENANT-EventCinemas-WestMall" at bounding box center [243, 319] width 144 height 13
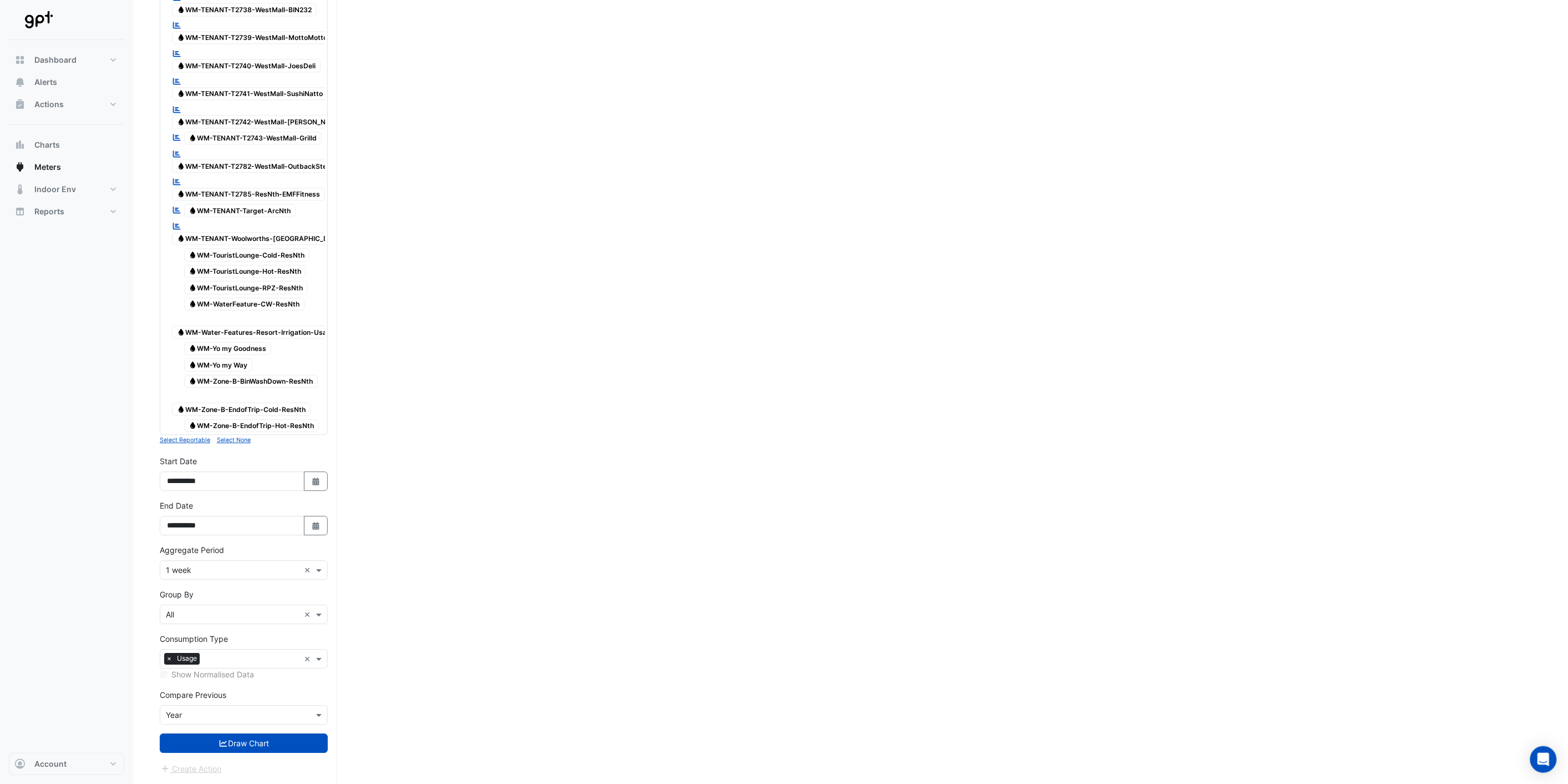
scroll to position [3270, 0]
click at [252, 573] on input "text" at bounding box center [233, 570] width 134 height 11
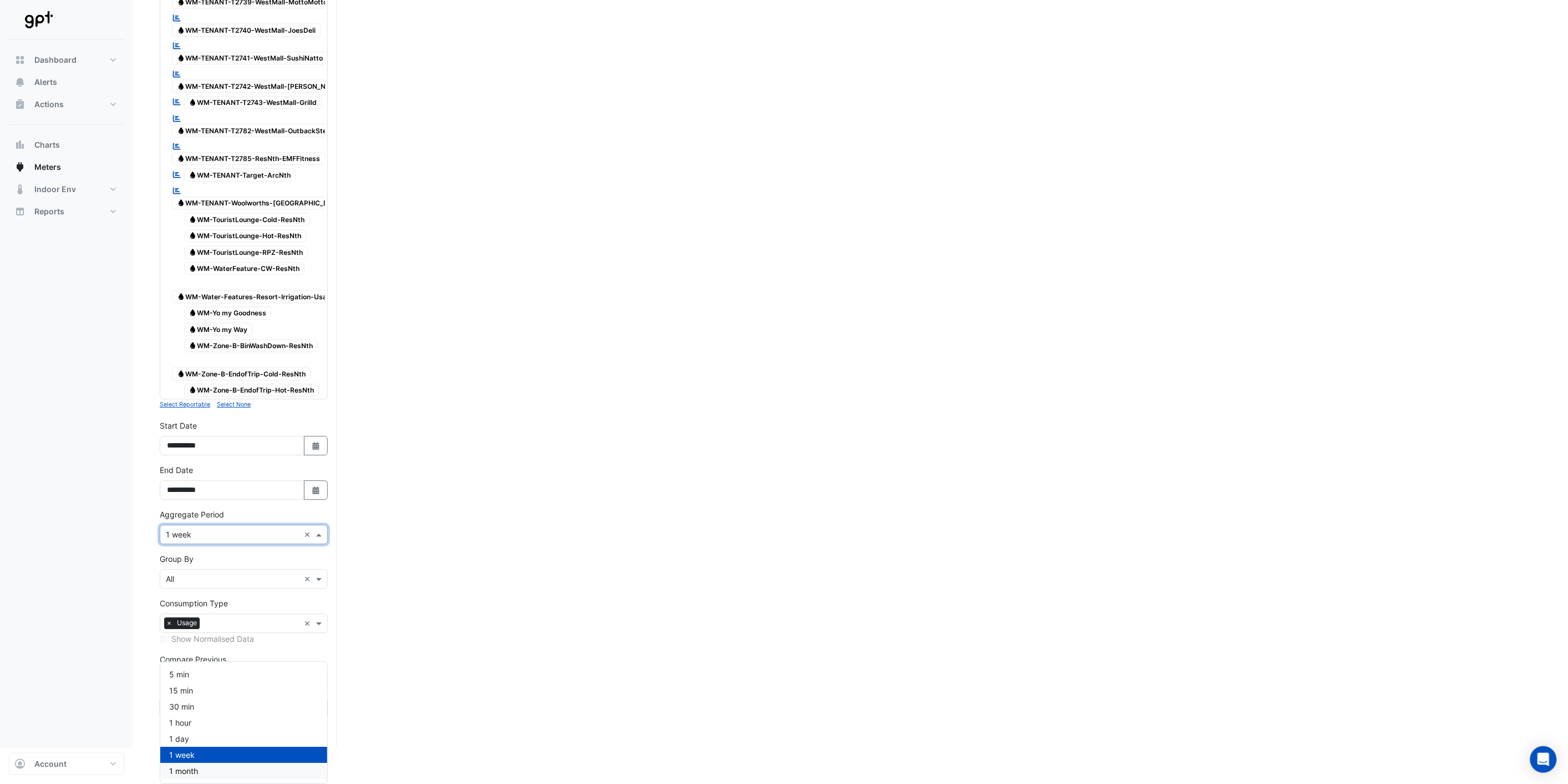
click at [209, 762] on div "1 month" at bounding box center [243, 770] width 167 height 16
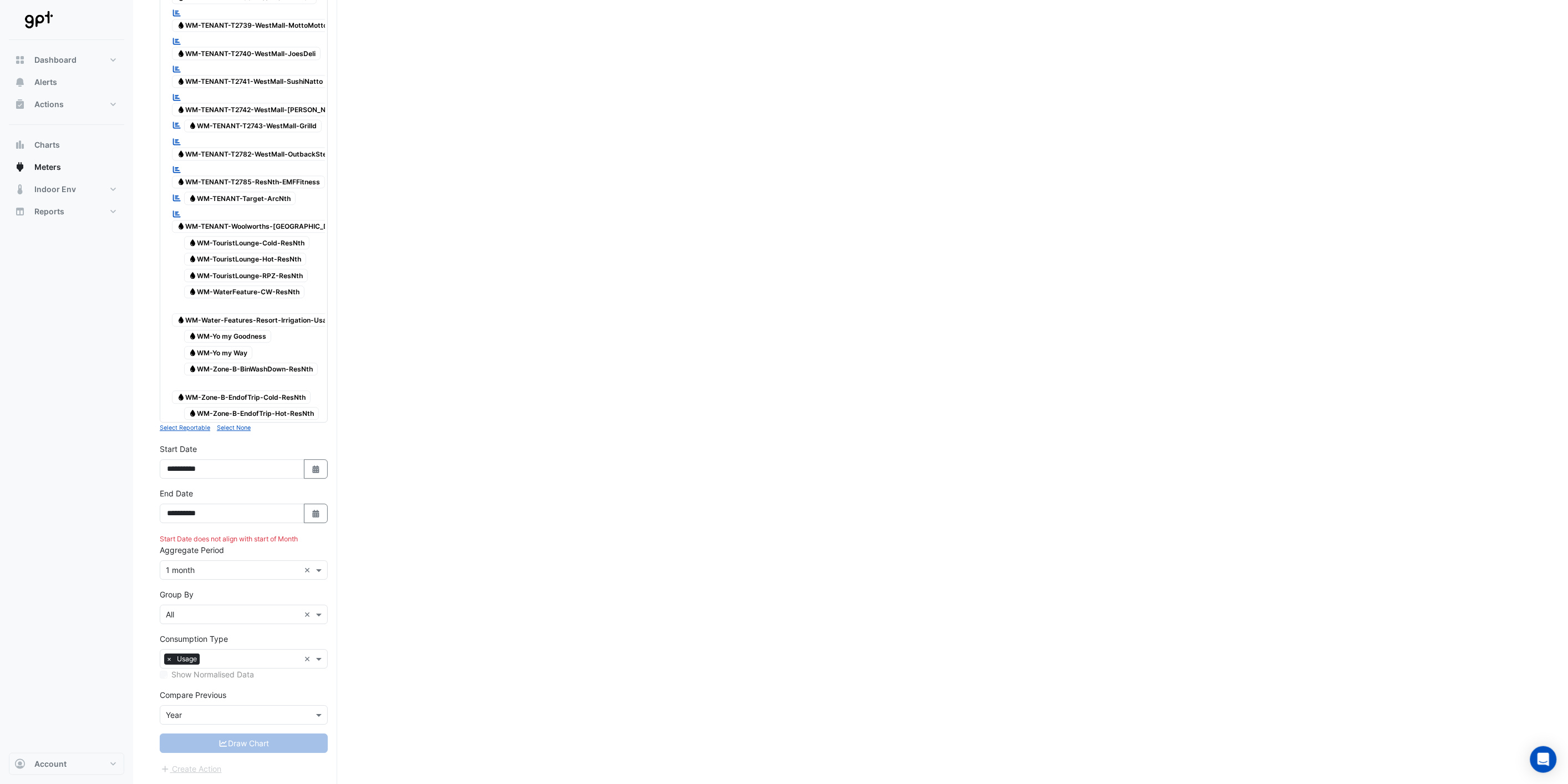
click at [322, 478] on button "Select Date" at bounding box center [316, 469] width 25 height 20
select select "**"
select select "****"
click at [217, 554] on div "1" at bounding box center [214, 562] width 18 height 18
type input "**********"
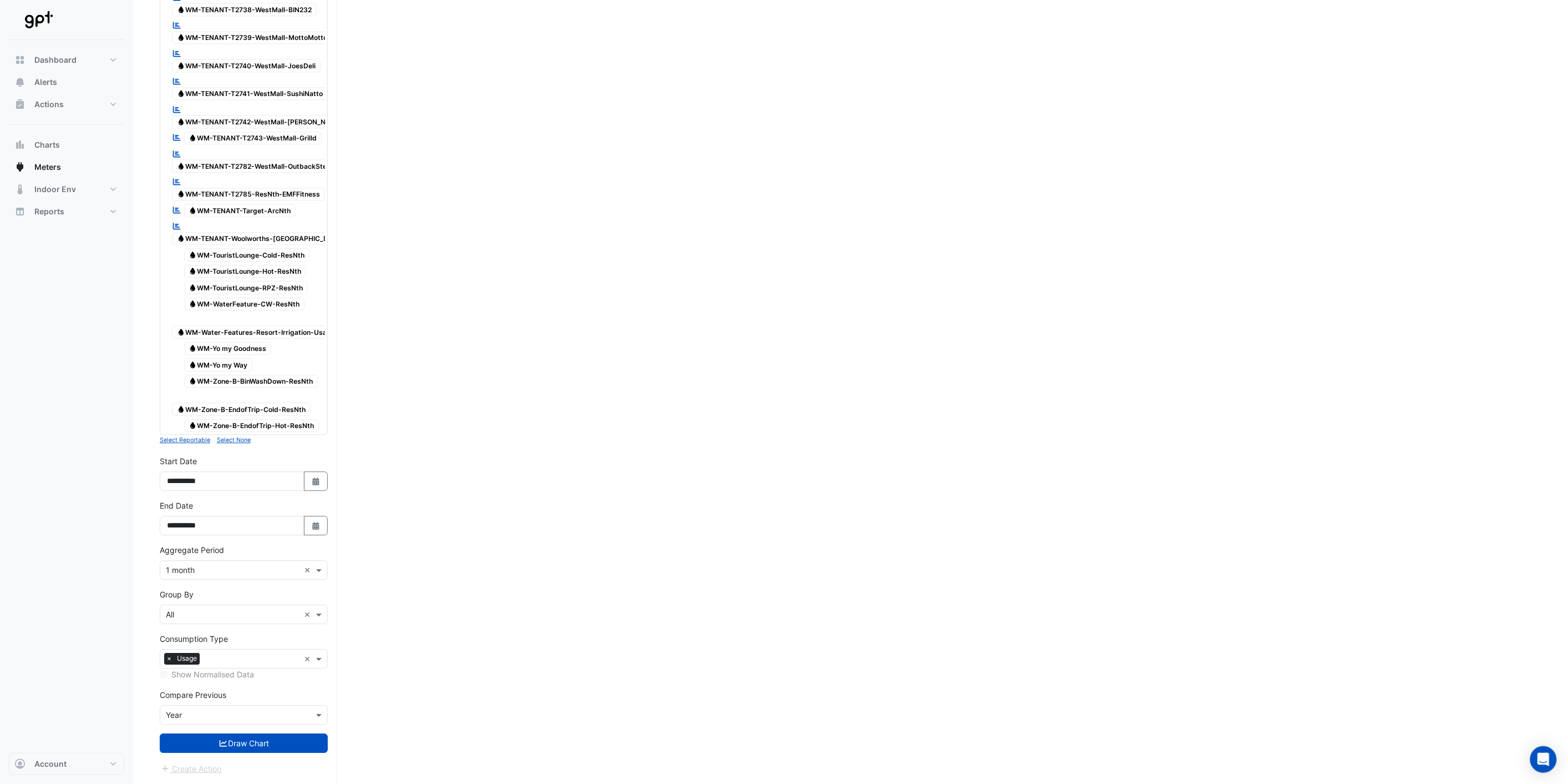
drag, startPoint x: 580, startPoint y: 589, endPoint x: 572, endPoint y: 589, distance: 8.0
drag, startPoint x: 281, startPoint y: 742, endPoint x: 298, endPoint y: 741, distance: 17.0
click at [281, 741] on button "Draw Chart" at bounding box center [243, 742] width 168 height 20
